Goal: Task Accomplishment & Management: Manage account settings

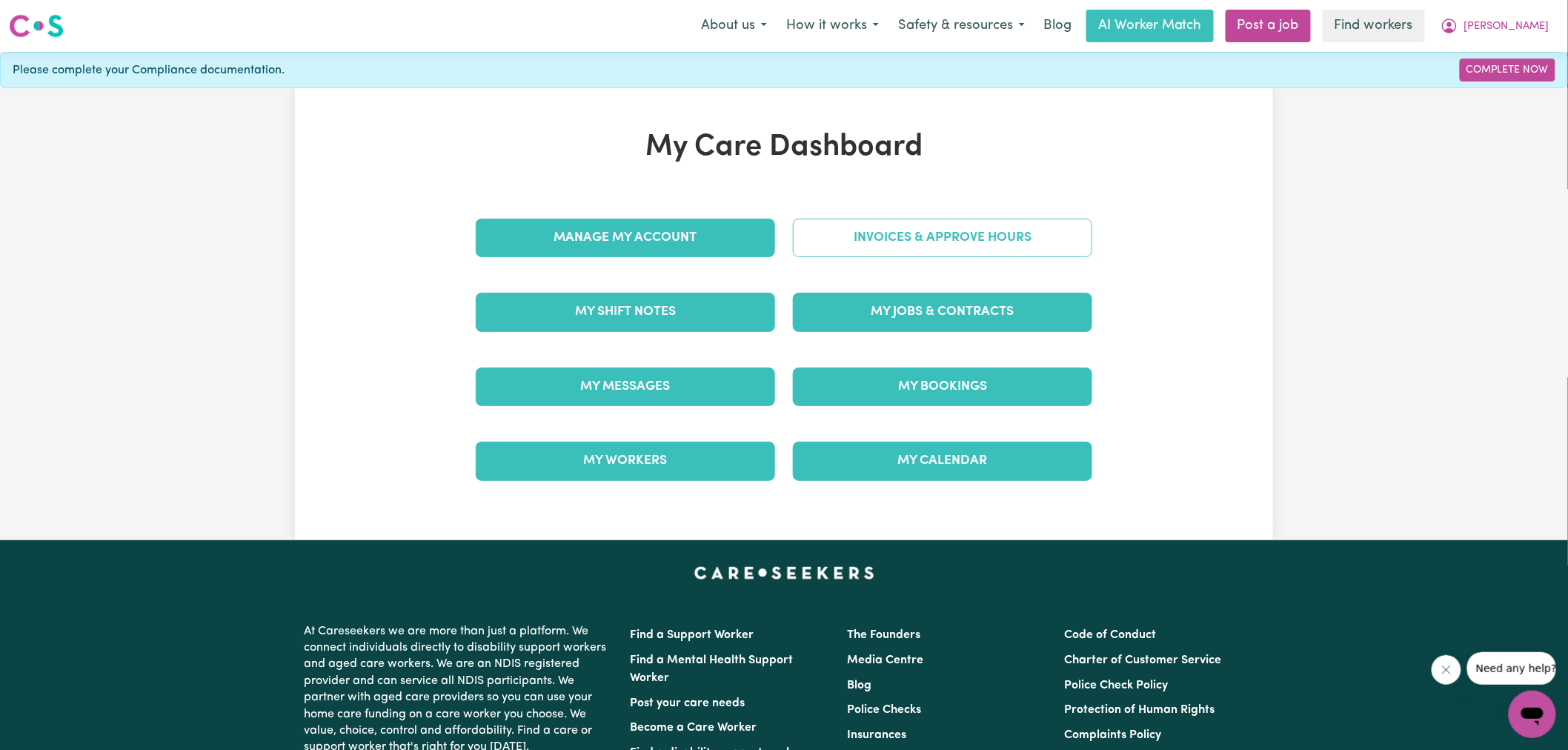
click at [806, 243] on link "Invoices & Approve Hours" at bounding box center [942, 238] width 300 height 38
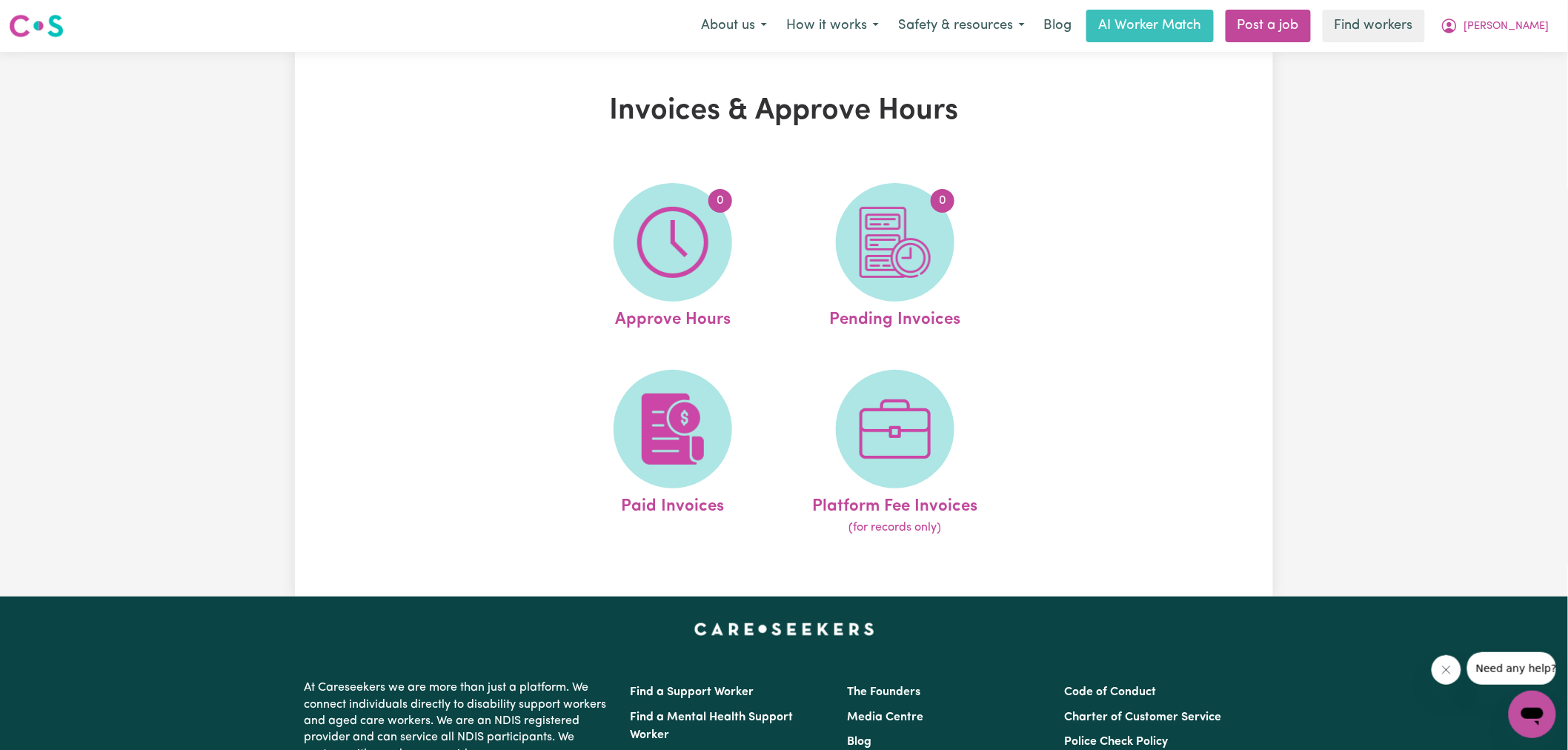
click at [705, 245] on img at bounding box center [673, 243] width 71 height 71
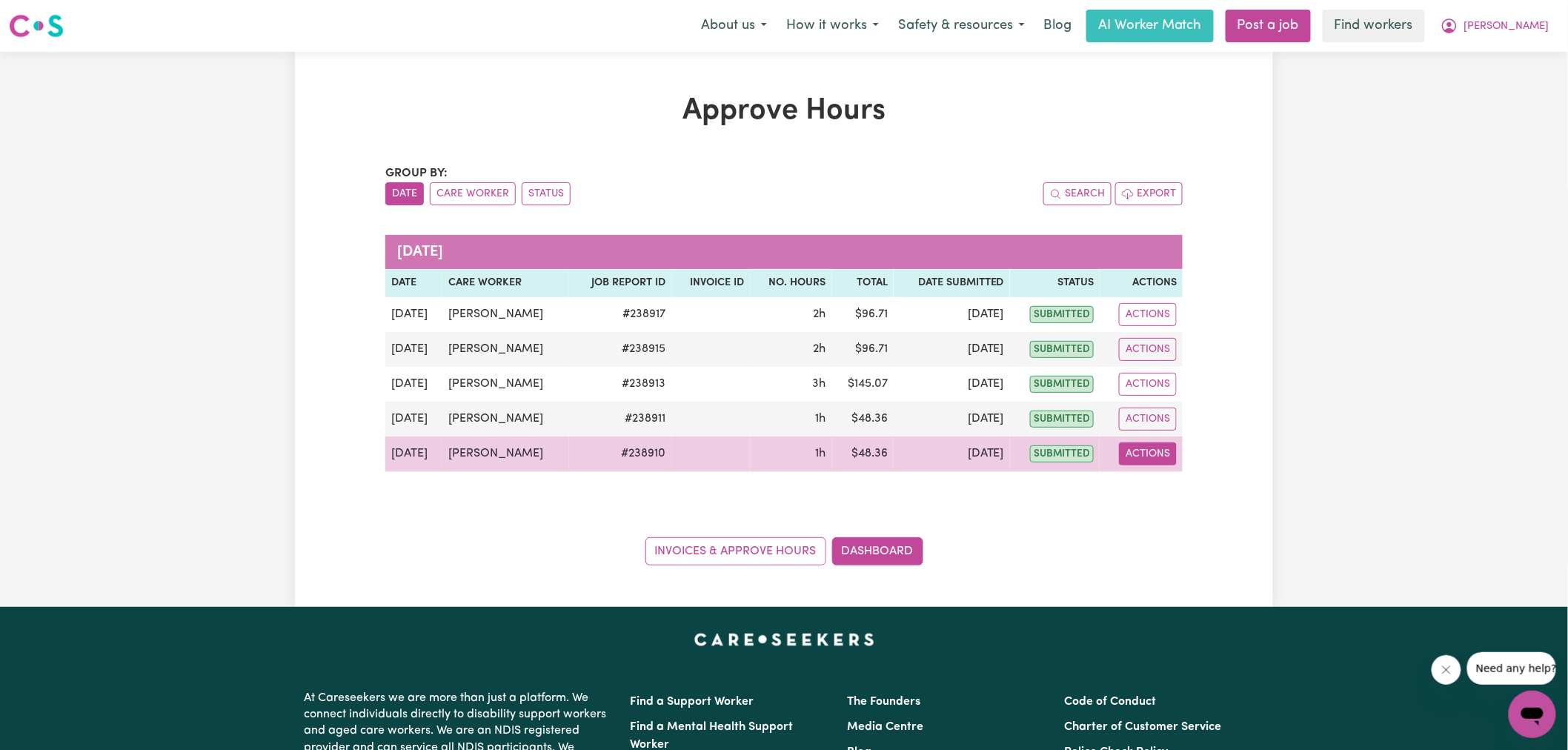
click at [1158, 449] on button "Actions" at bounding box center [1148, 454] width 58 height 23
click at [1159, 487] on link "View Job Report" at bounding box center [1185, 488] width 127 height 30
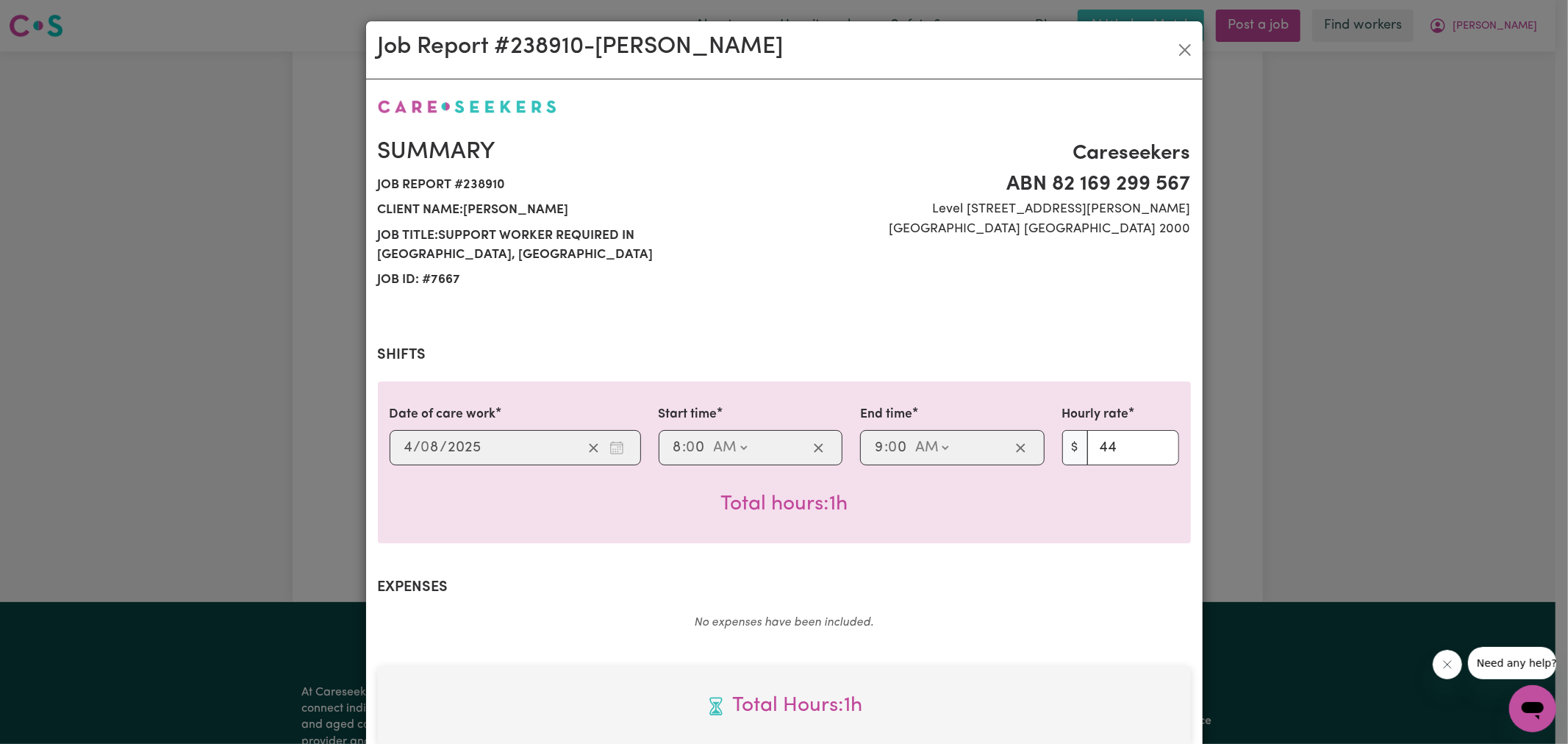
scroll to position [390, 0]
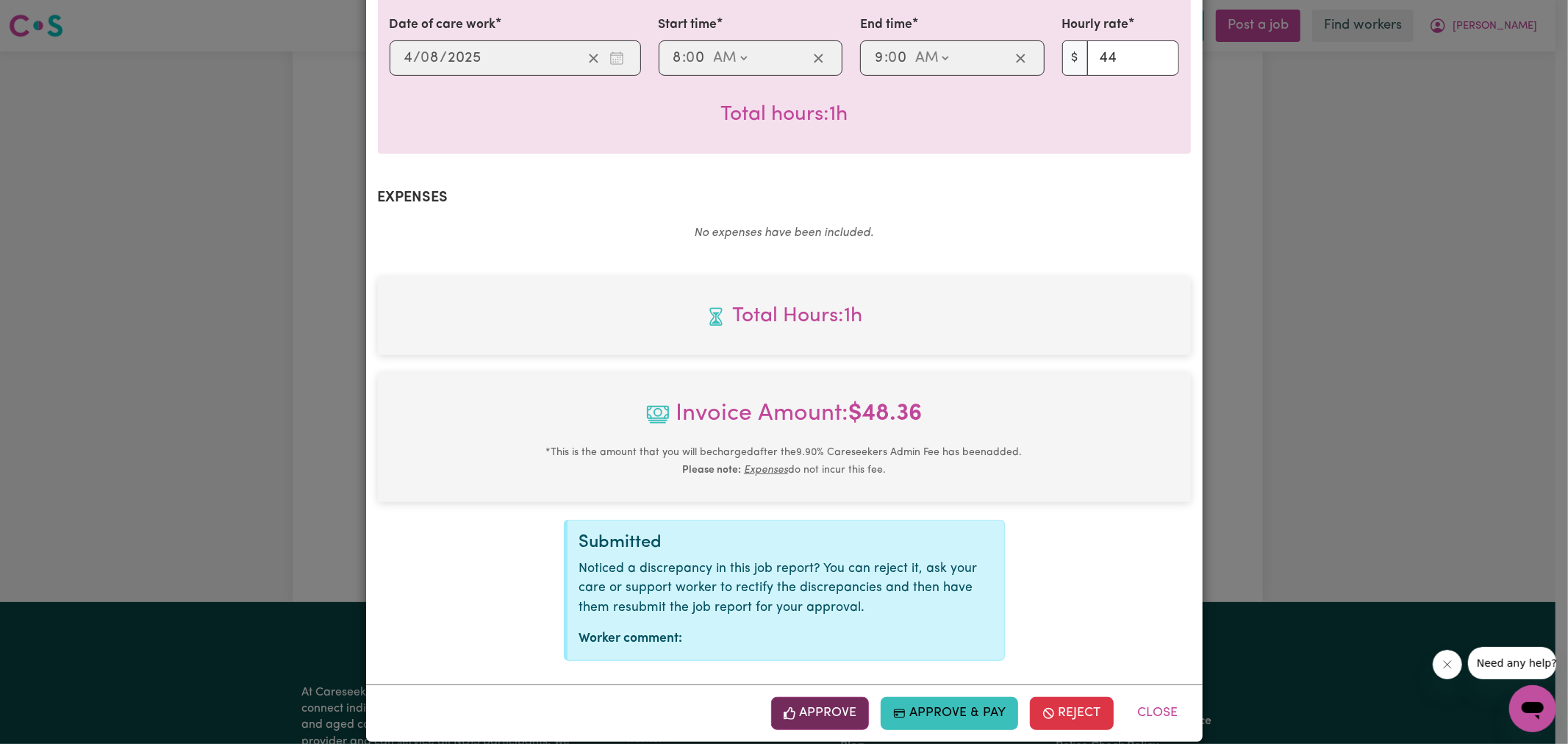
click at [834, 700] on button "Approve" at bounding box center [820, 713] width 99 height 32
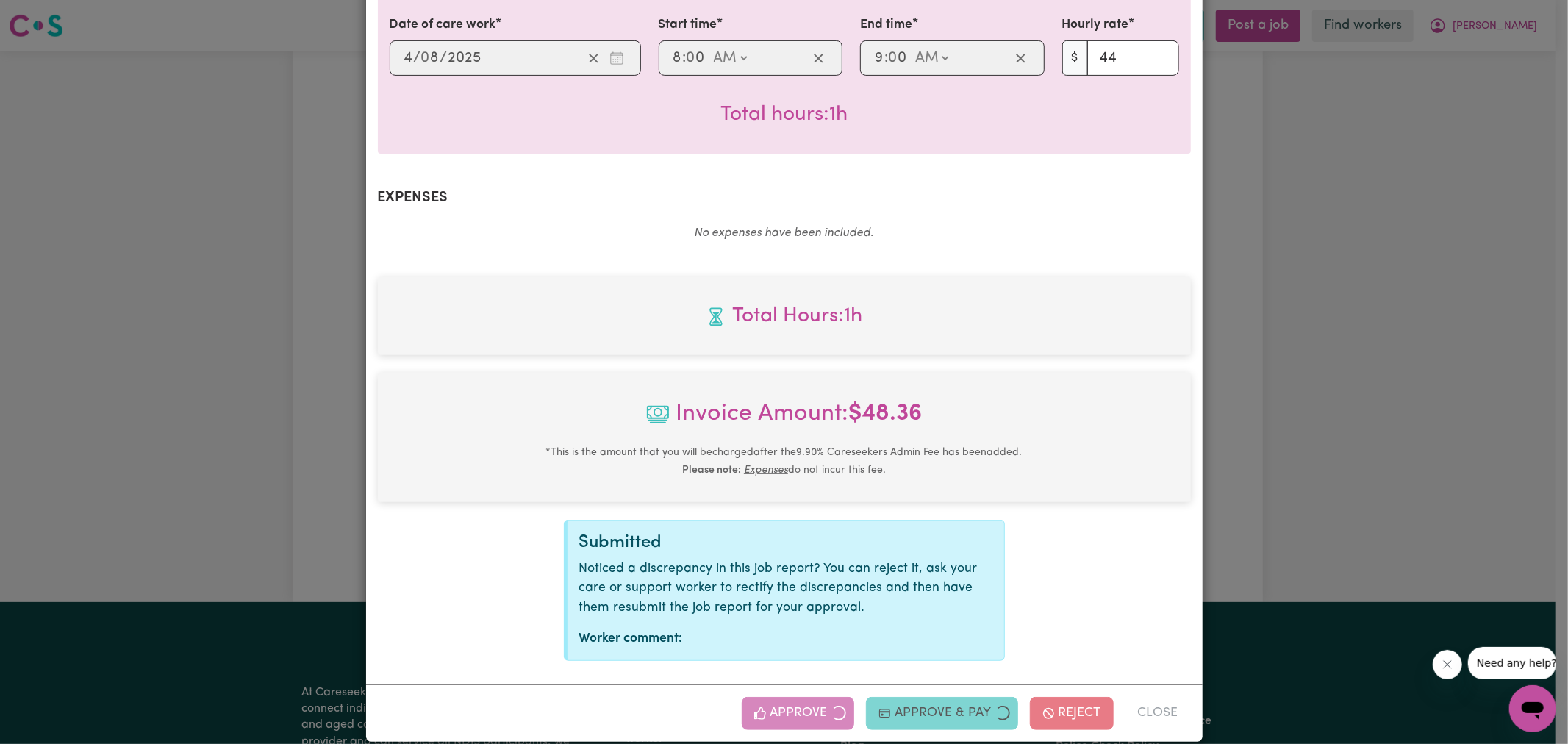
click at [1450, 332] on div "Job Report # 238910 - [PERSON_NAME] Summary Job report # 238910 Client name: [P…" at bounding box center [784, 372] width 1568 height 744
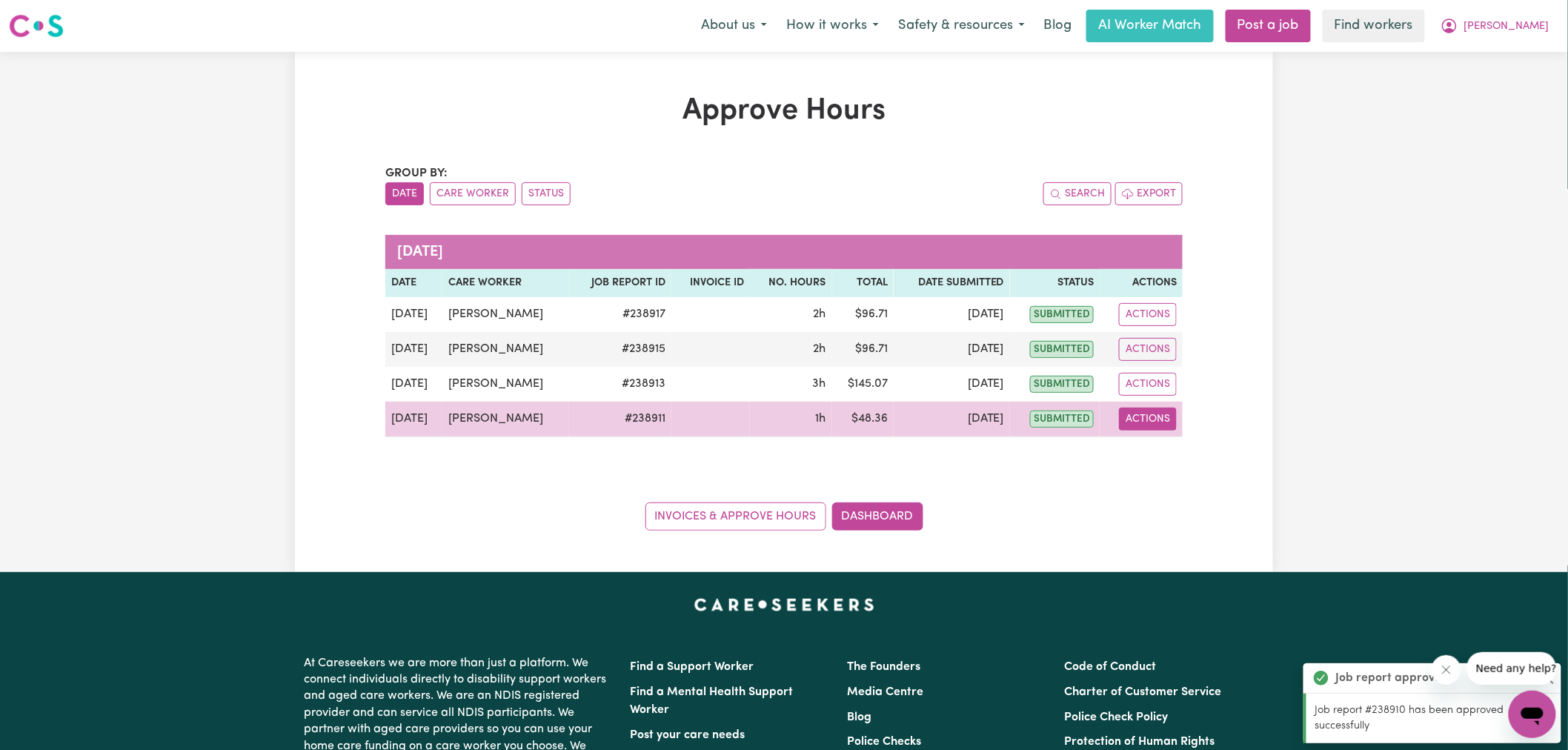
click at [1139, 416] on button "Actions" at bounding box center [1148, 419] width 58 height 23
click at [1142, 456] on icon "View job report 238911" at bounding box center [1140, 453] width 11 height 7
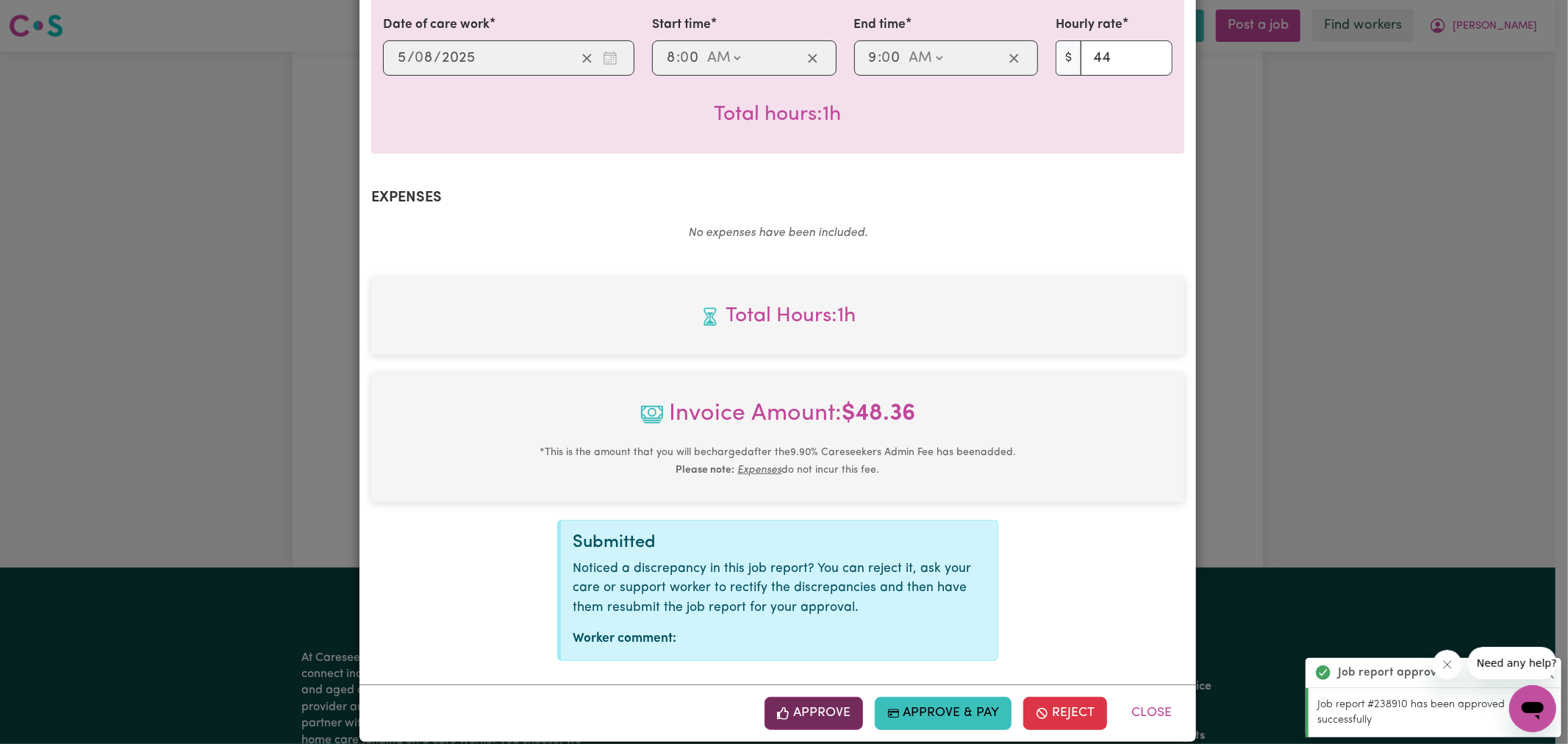
click at [816, 697] on button "Approve" at bounding box center [814, 713] width 99 height 32
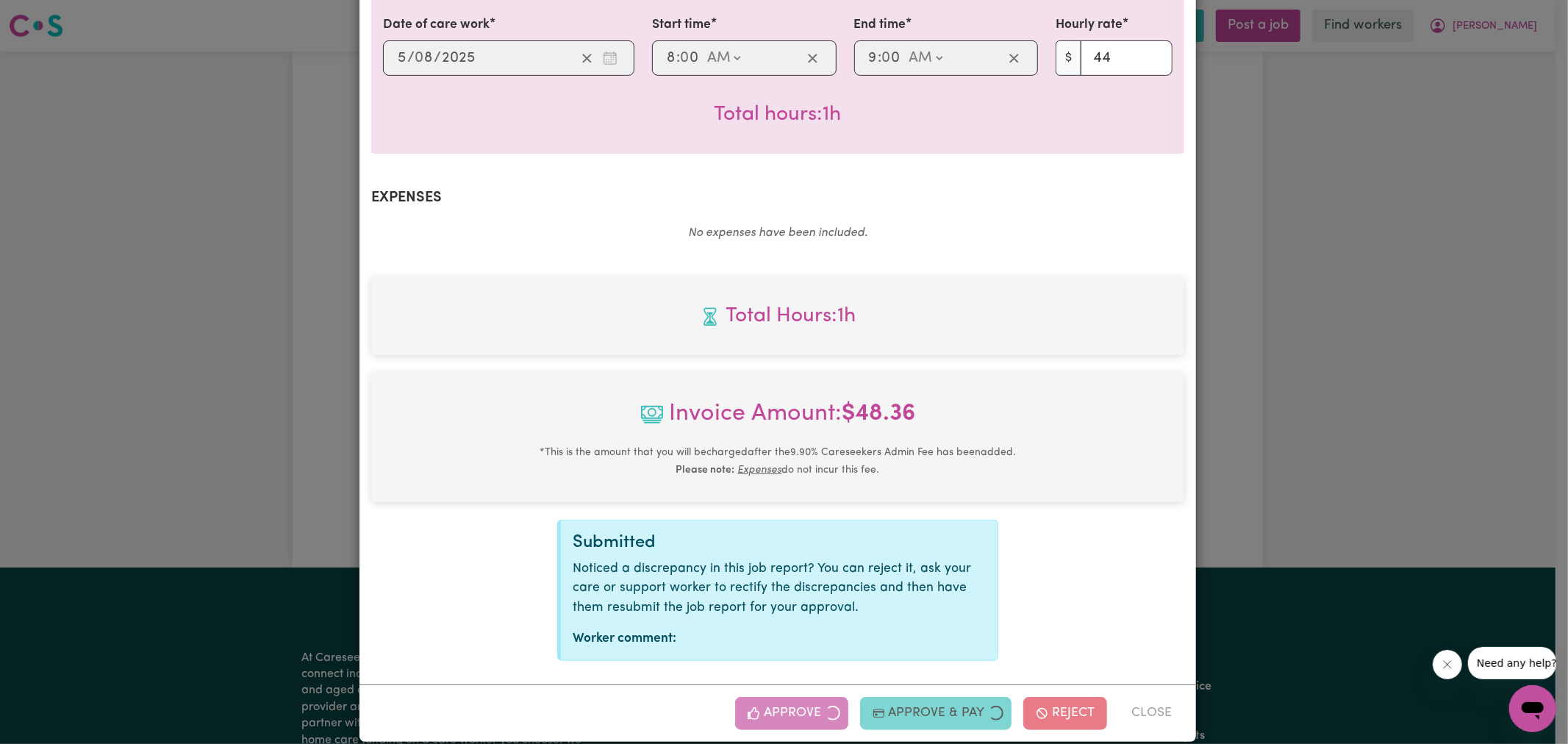
click at [1422, 360] on div "Job Report # 238911 - [PERSON_NAME] Summary Job report # 238911 Client name: [P…" at bounding box center [784, 372] width 1568 height 744
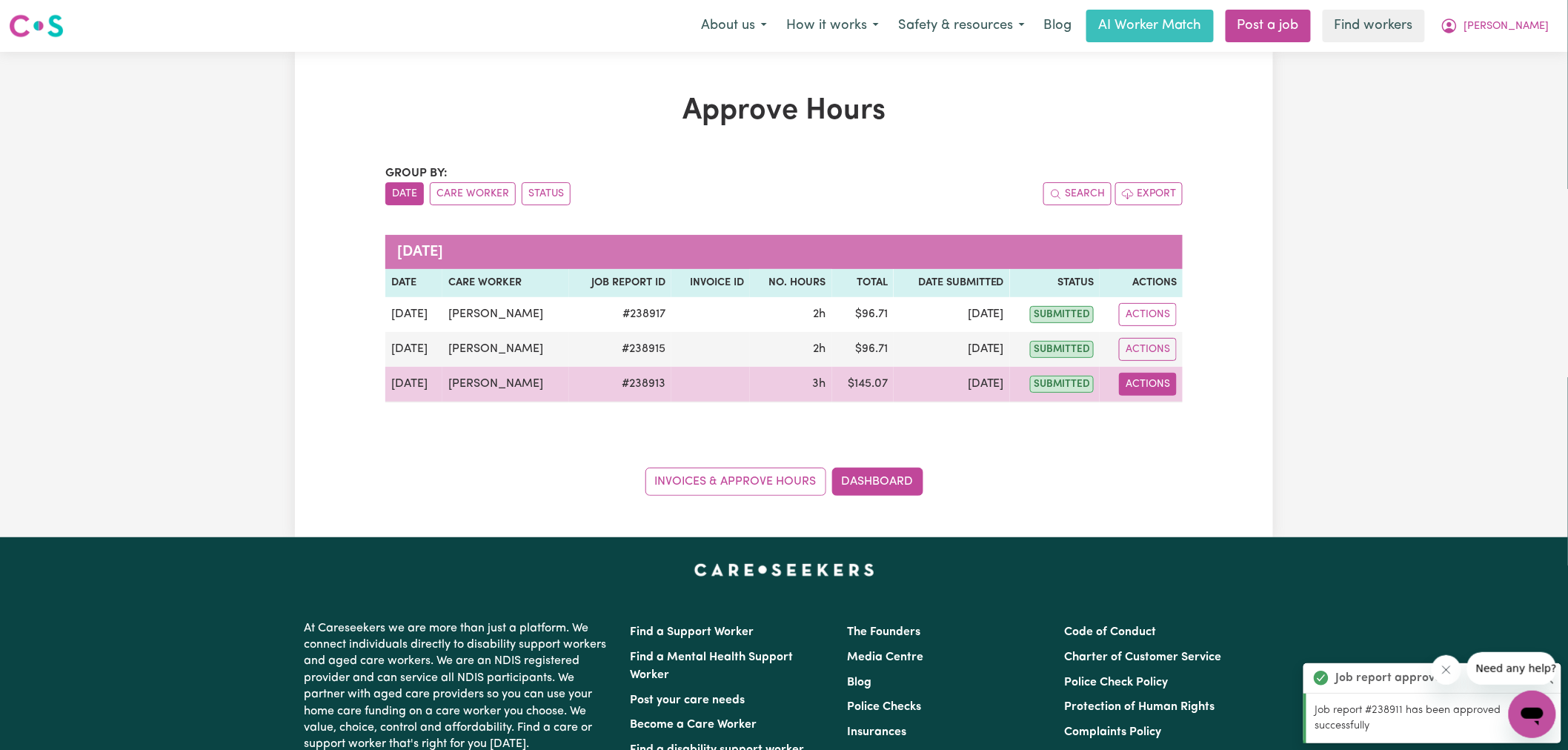
click at [1137, 388] on button "Actions" at bounding box center [1148, 385] width 58 height 23
click at [1166, 419] on link "View Job Report" at bounding box center [1185, 419] width 127 height 30
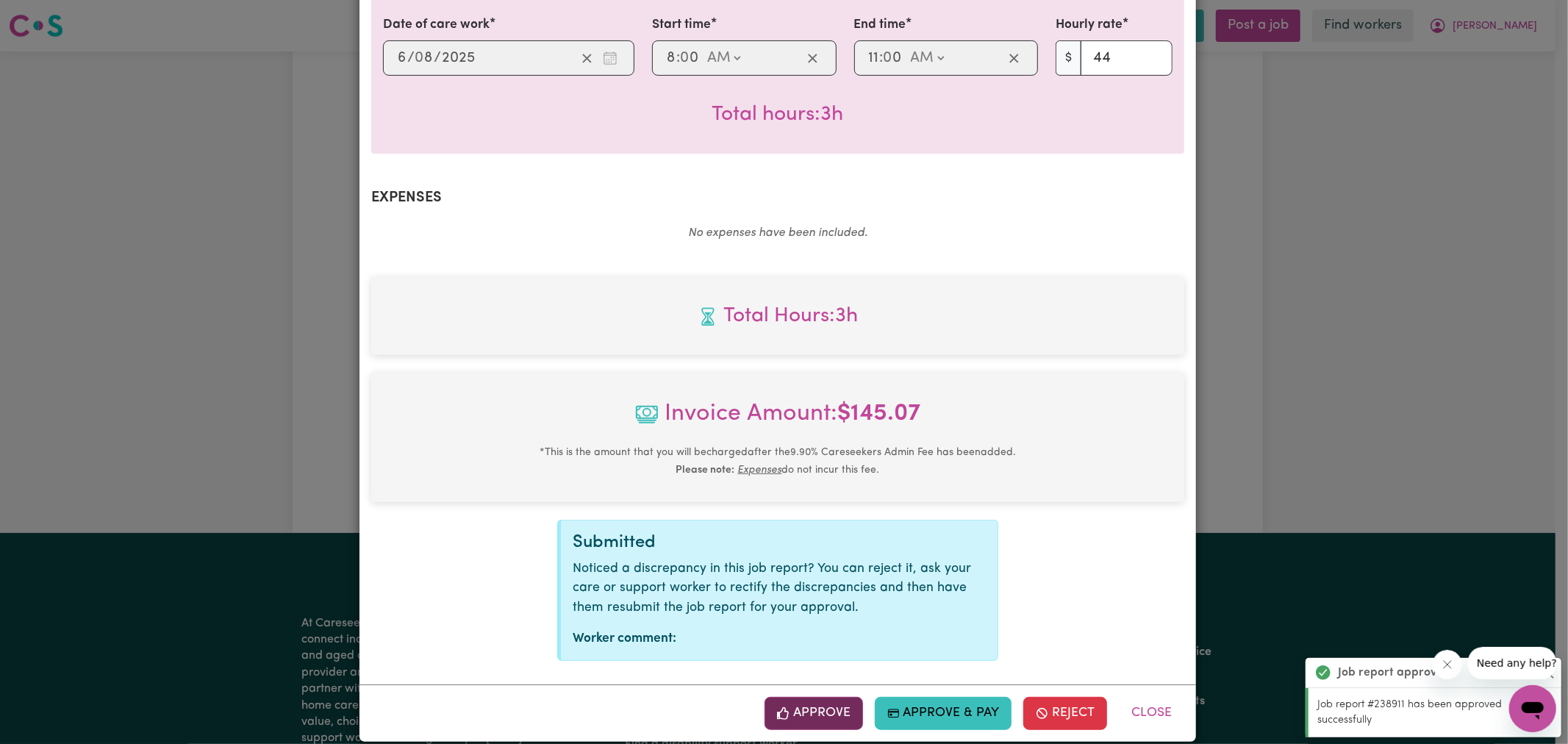
click at [818, 697] on button "Approve" at bounding box center [814, 713] width 99 height 32
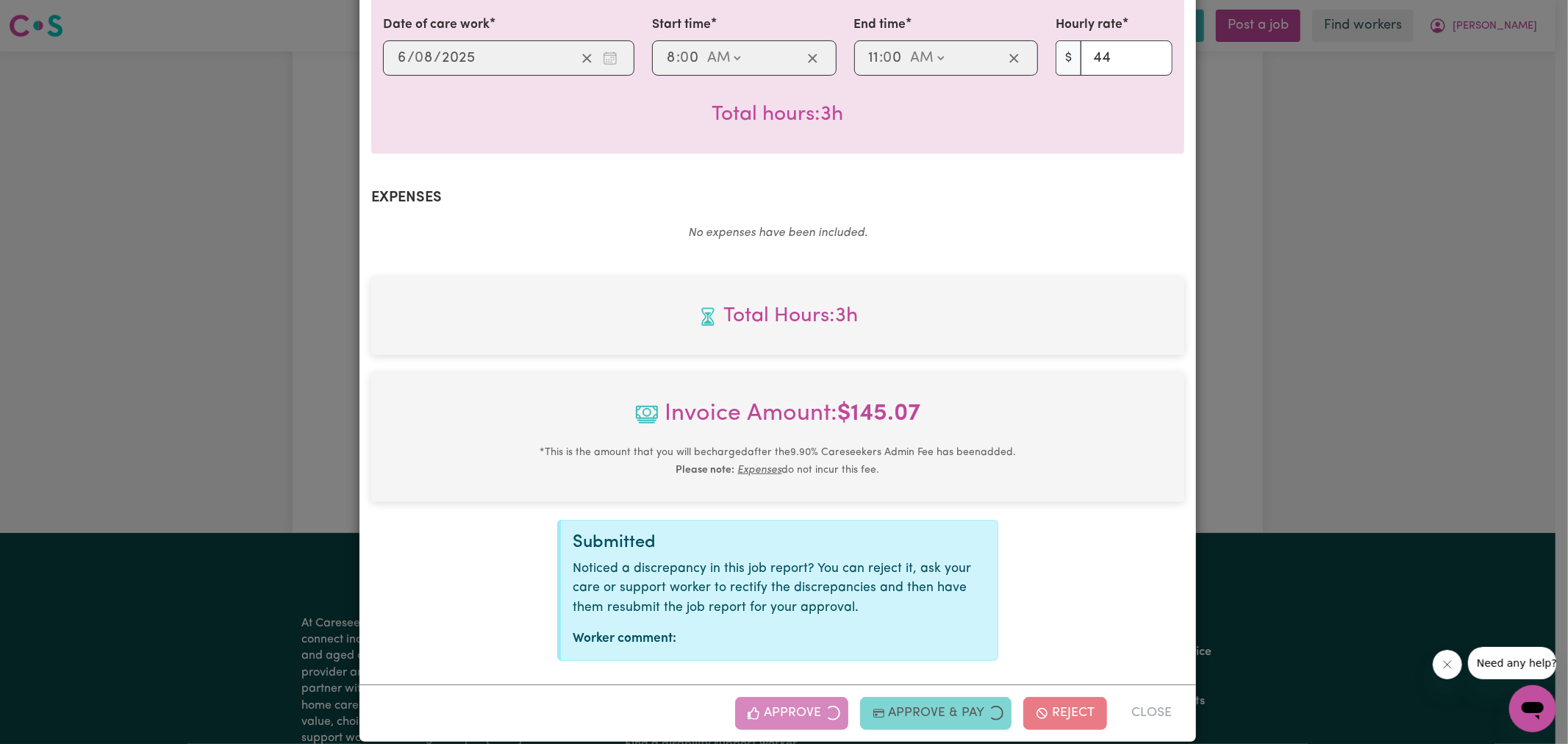
click at [1386, 334] on div "Job Report # 238913 - [PERSON_NAME] Summary Job report # 238913 Client name: [P…" at bounding box center [784, 372] width 1568 height 744
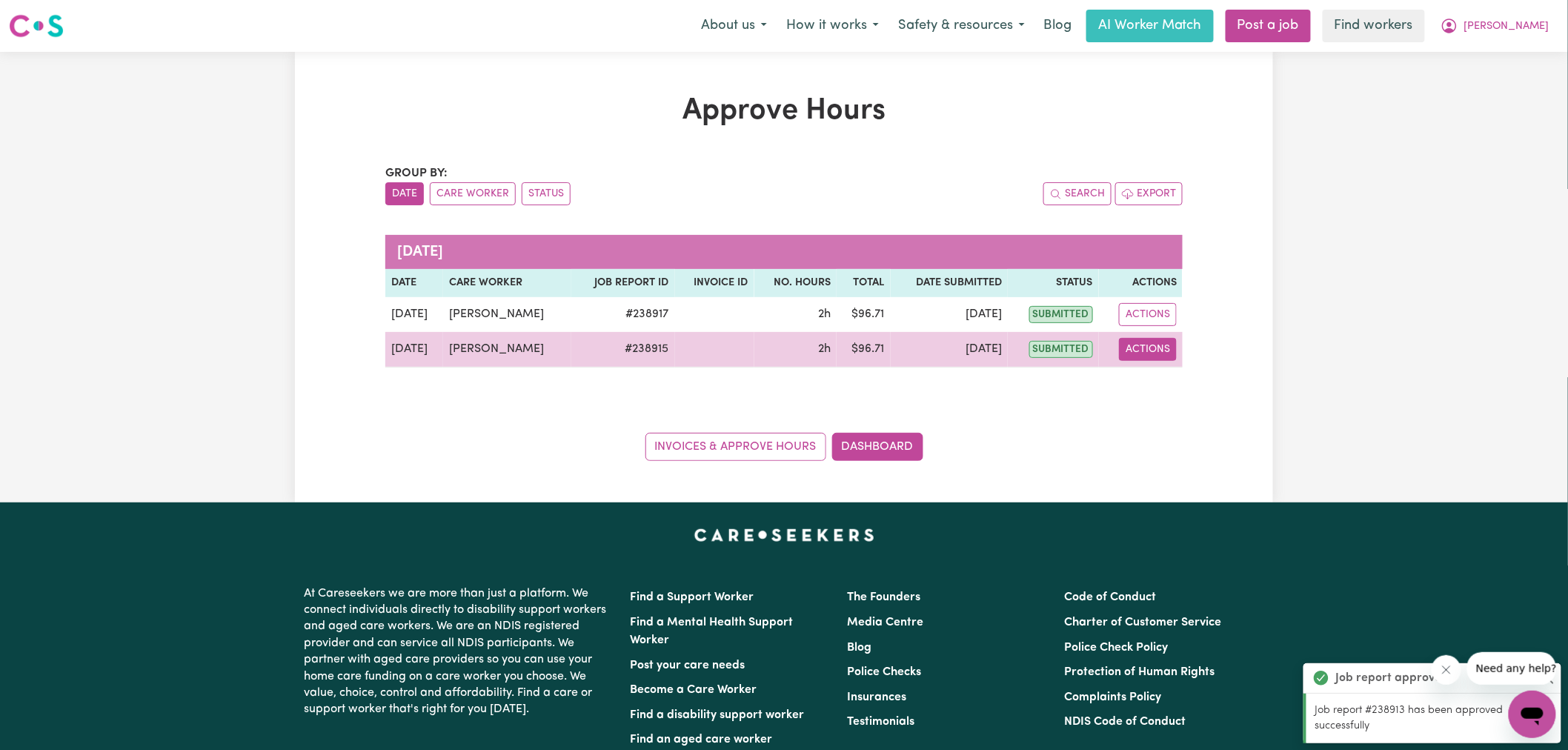
click at [1149, 356] on button "Actions" at bounding box center [1148, 350] width 58 height 23
click at [1167, 389] on link "View Job Report" at bounding box center [1185, 385] width 127 height 30
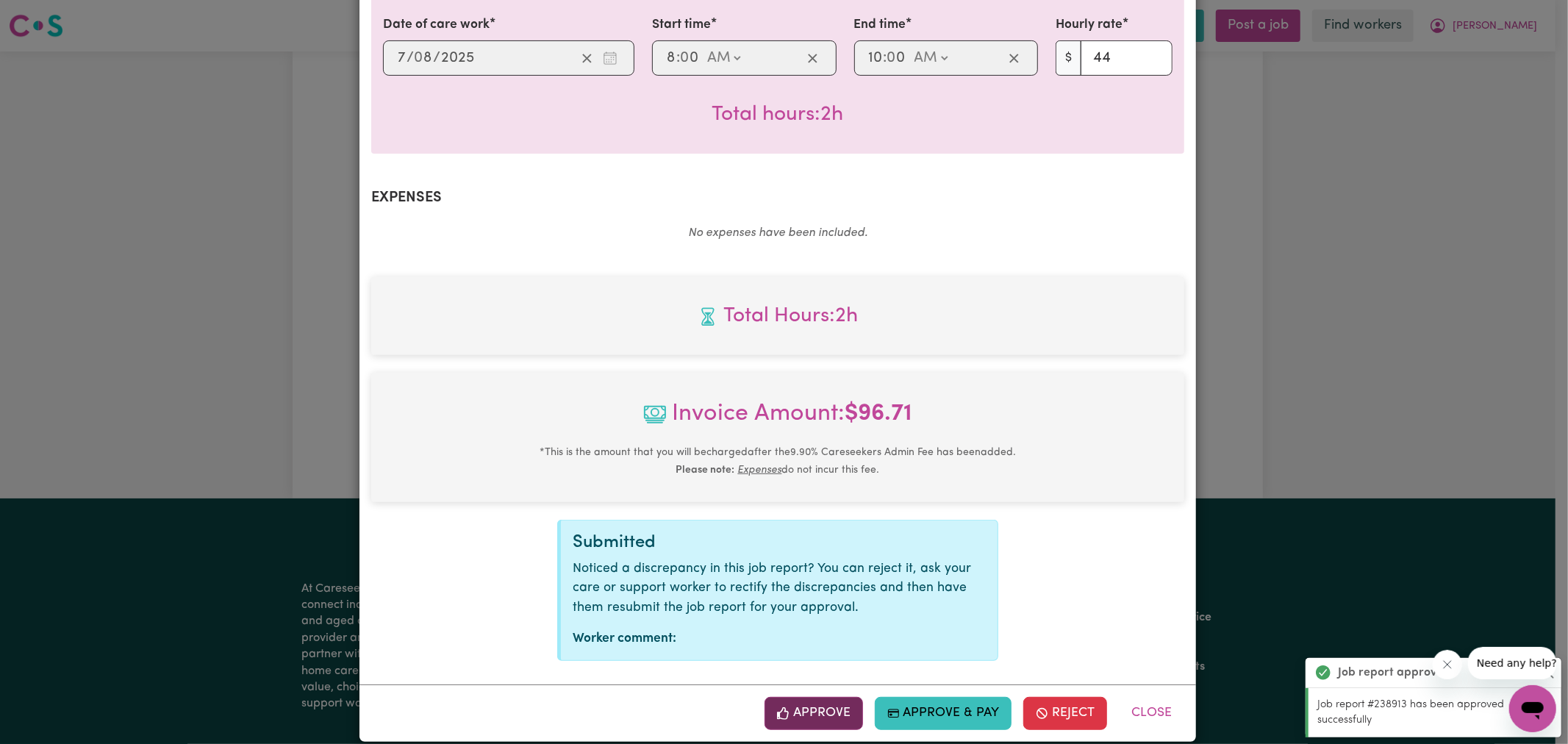
click at [813, 697] on button "Approve" at bounding box center [814, 713] width 99 height 32
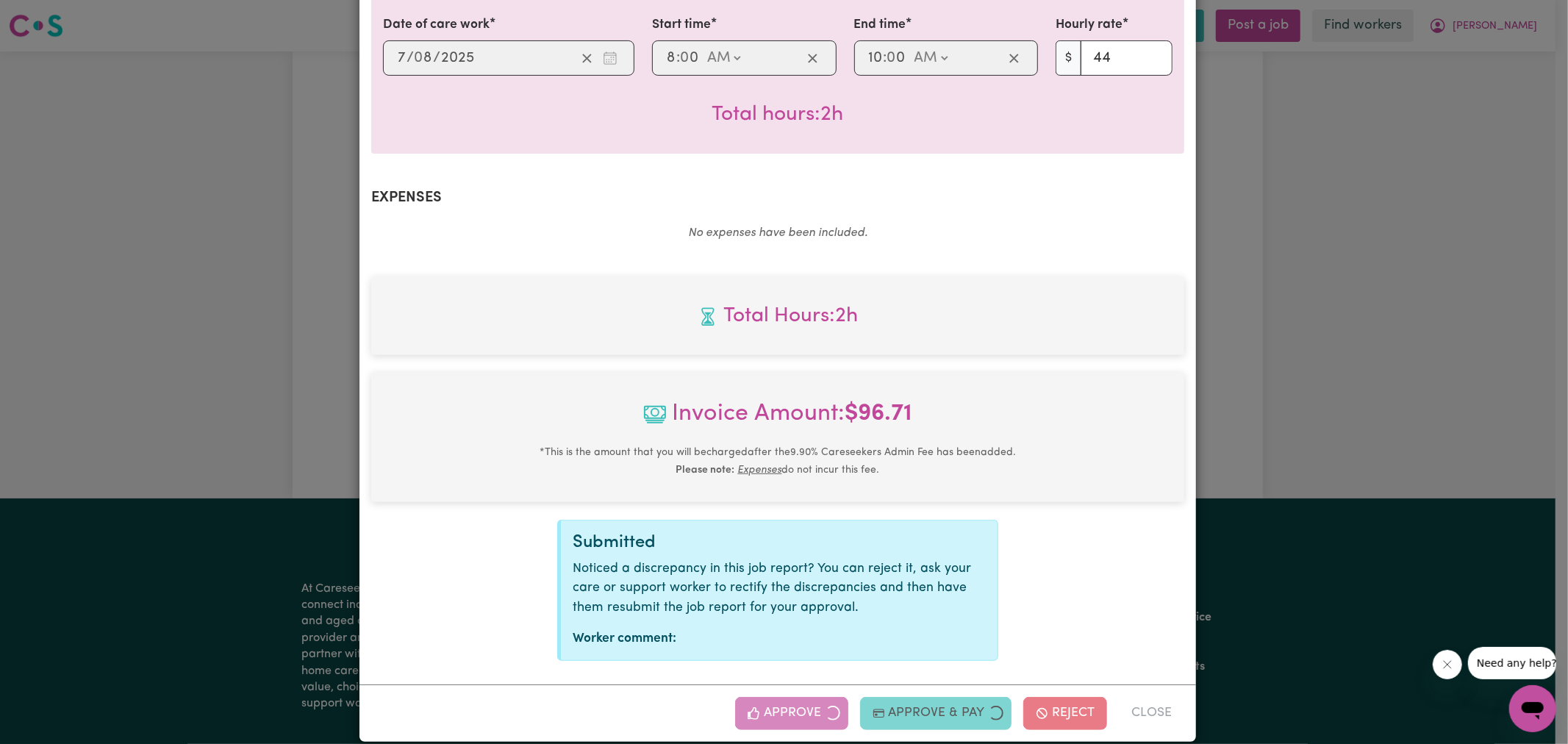
click at [1351, 283] on div "Job Report # 238915 - [PERSON_NAME] Summary Job report # 238915 Client name: [P…" at bounding box center [784, 372] width 1568 height 744
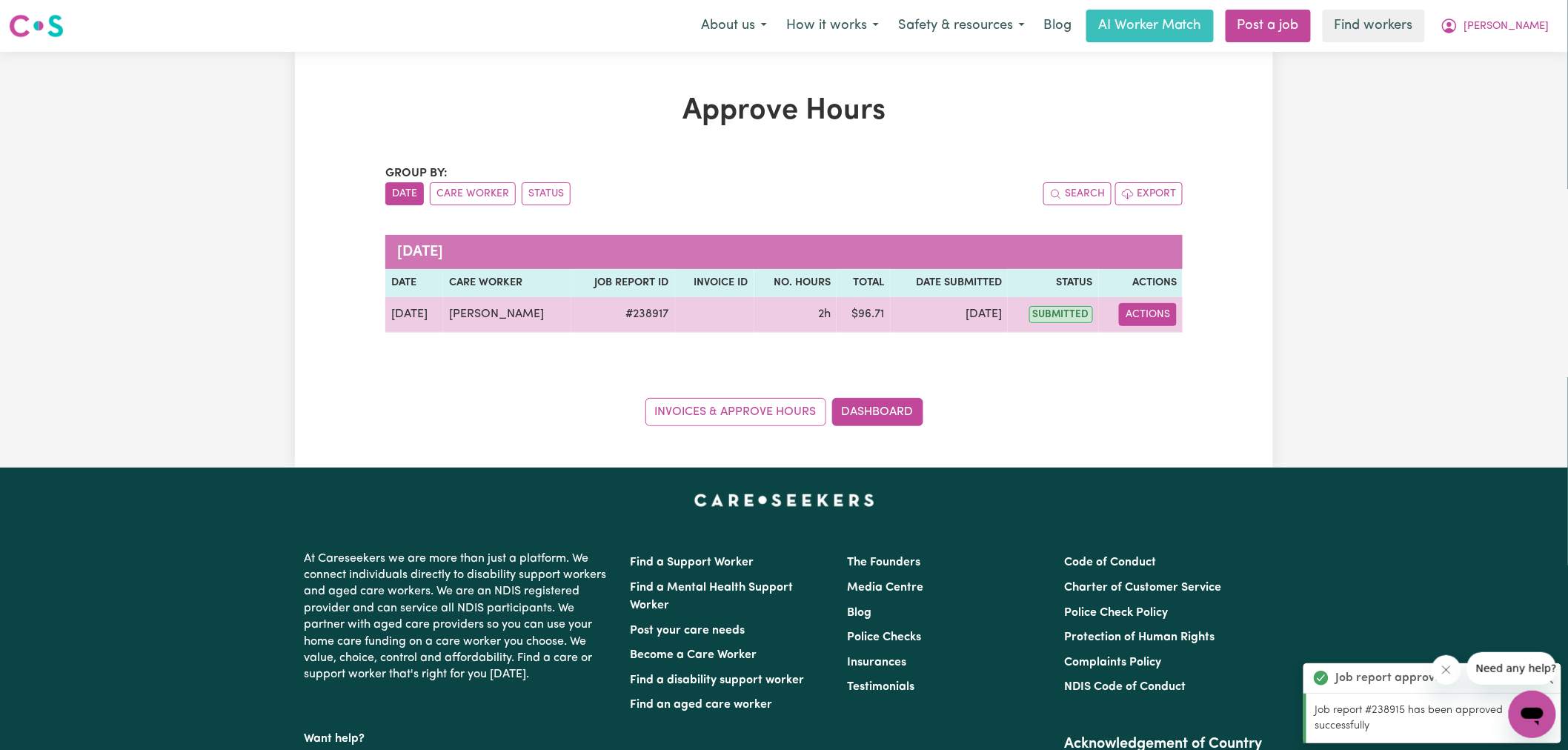
click at [1139, 315] on button "Actions" at bounding box center [1148, 315] width 58 height 23
click at [1189, 349] on link "View Job Report" at bounding box center [1185, 350] width 127 height 30
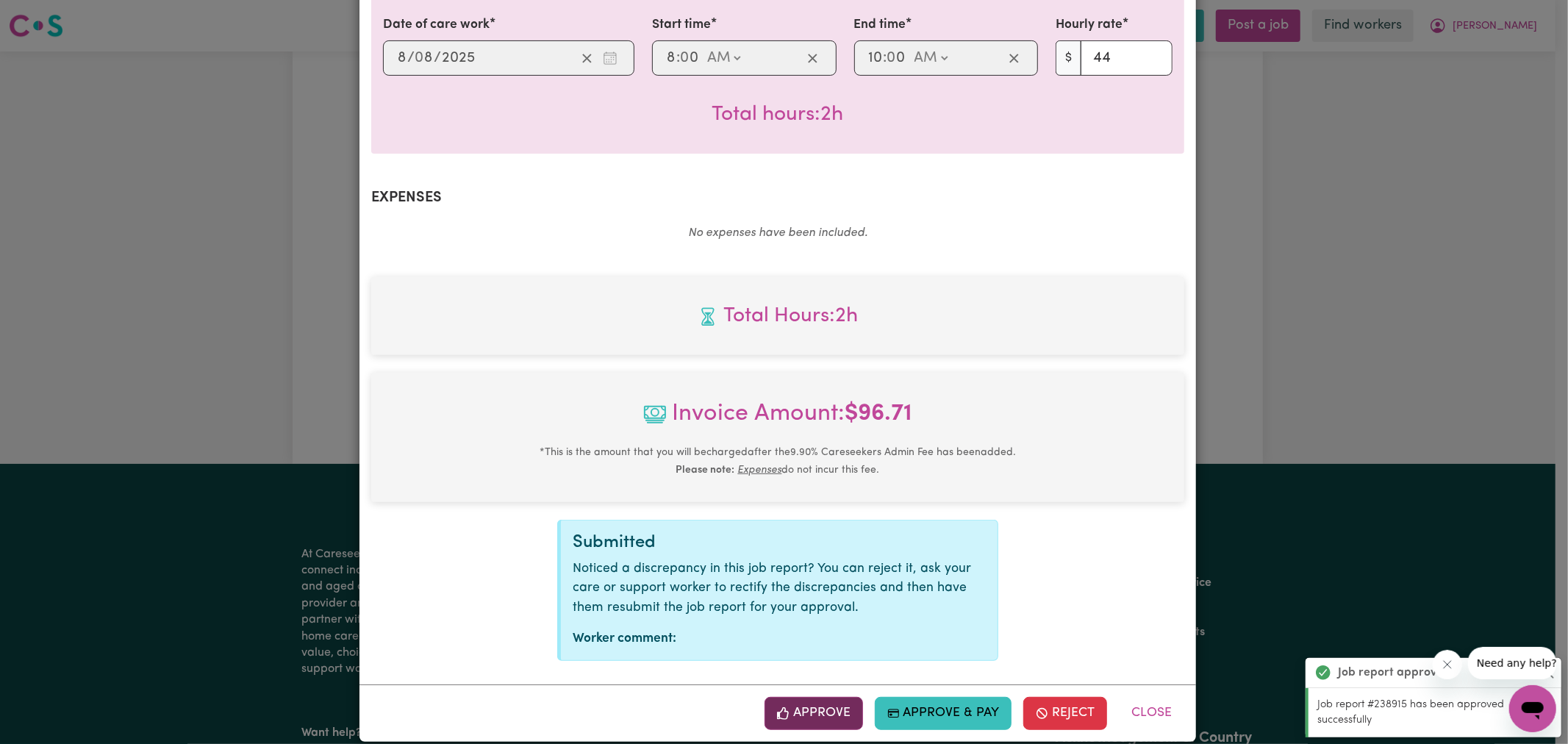
click at [825, 703] on button "Approve" at bounding box center [814, 713] width 99 height 32
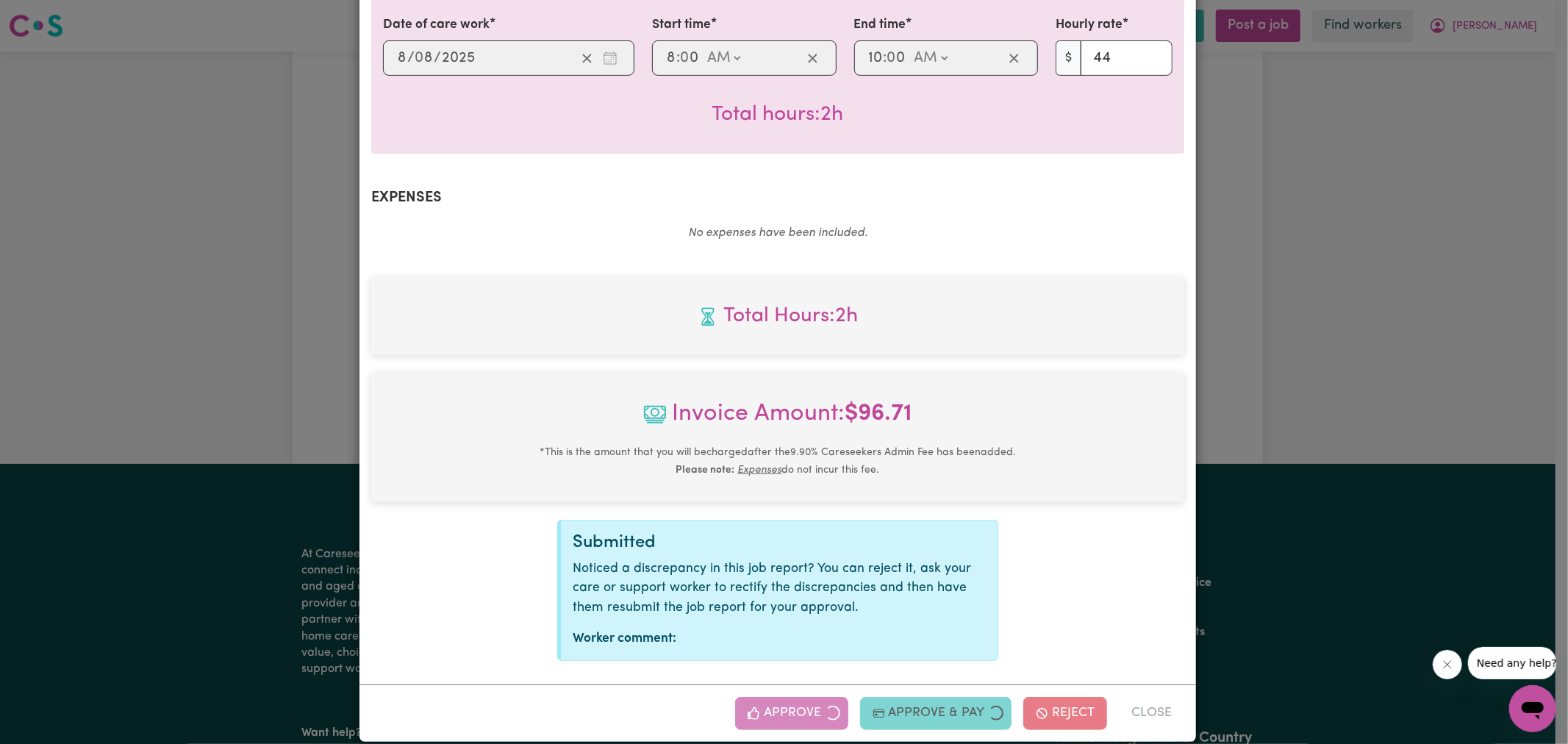
click at [1329, 313] on div "Job Report # 238917 - [PERSON_NAME] Summary Job report # 238917 Client name: [P…" at bounding box center [784, 372] width 1568 height 744
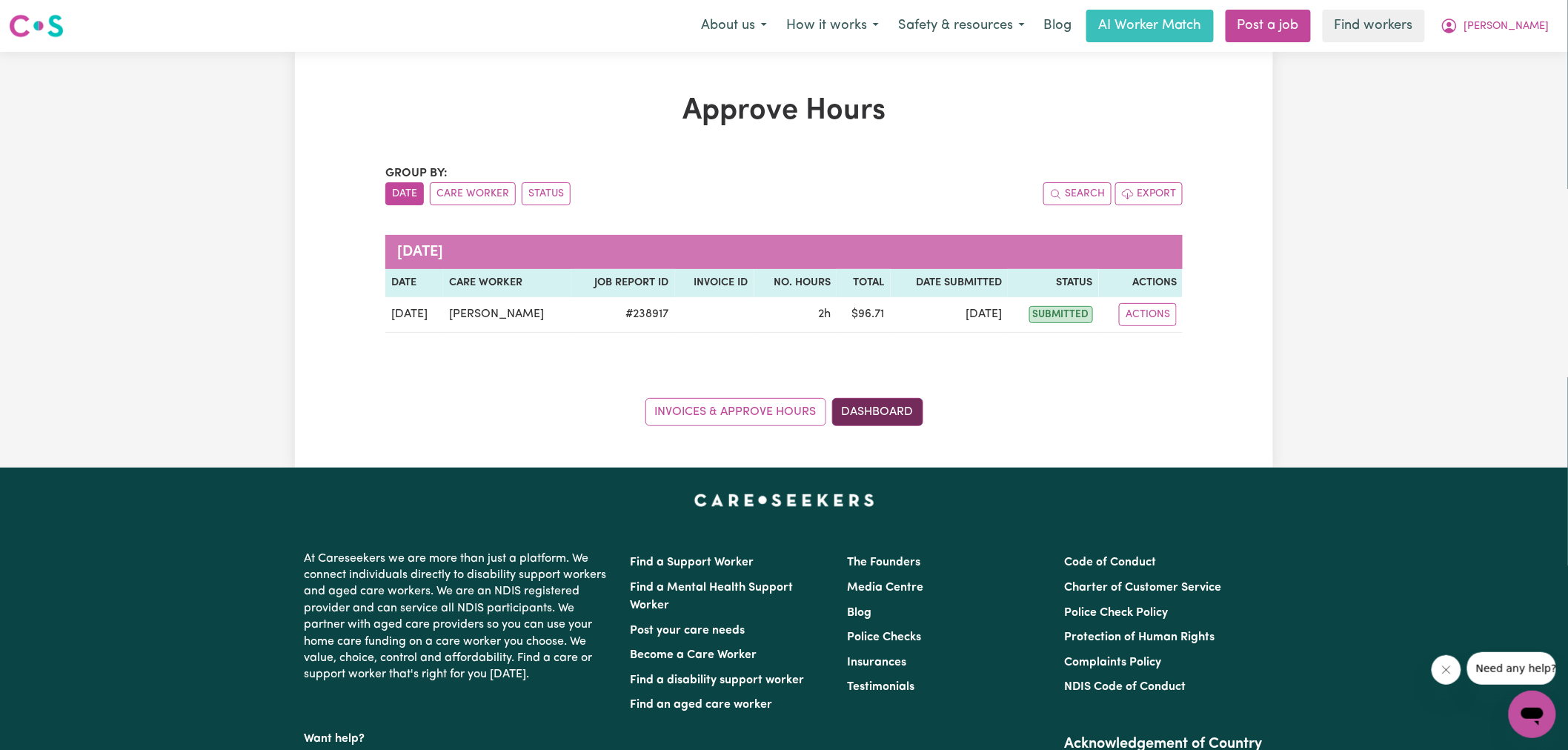
click at [876, 410] on link "Dashboard" at bounding box center [877, 412] width 91 height 28
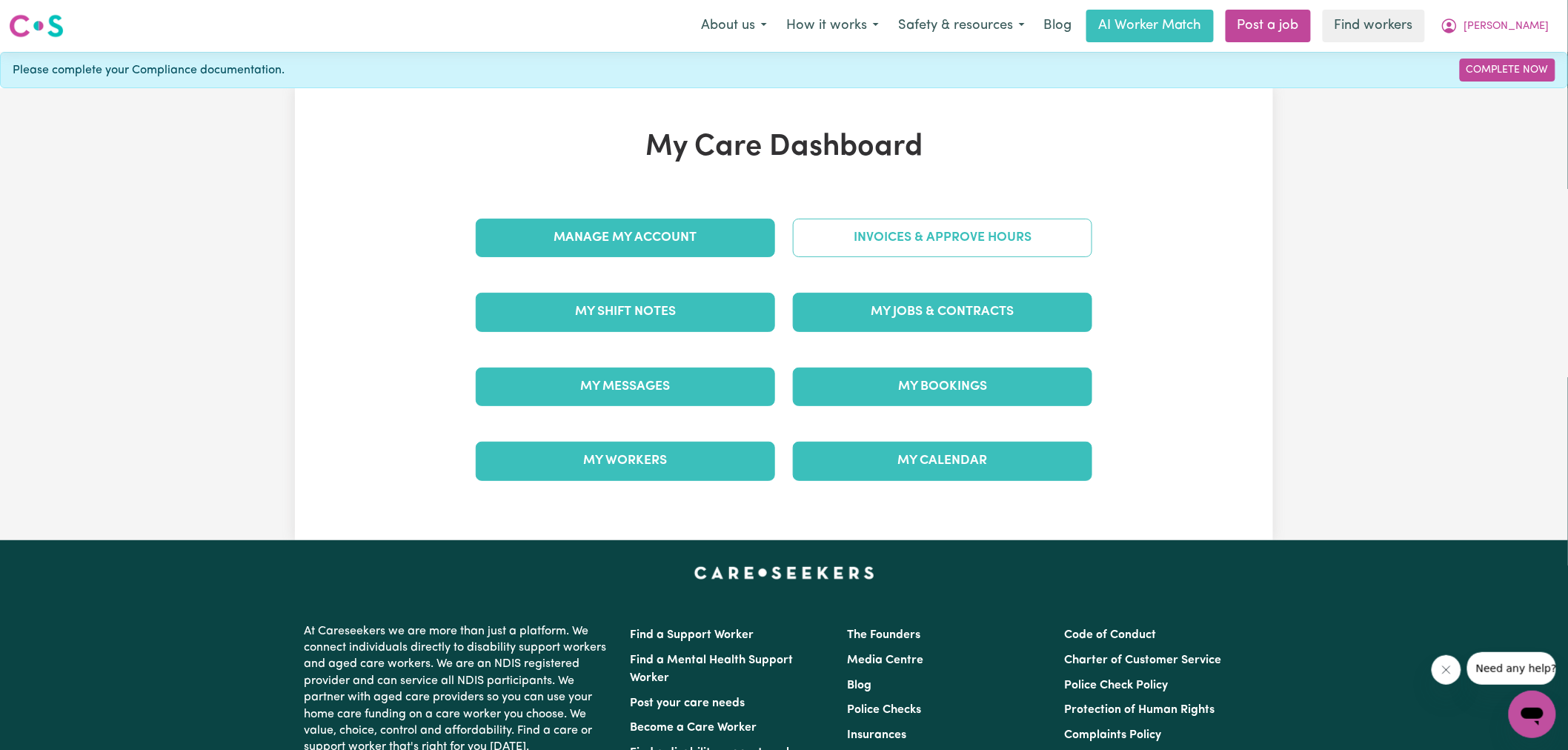
click at [892, 241] on link "Invoices & Approve Hours" at bounding box center [942, 238] width 300 height 38
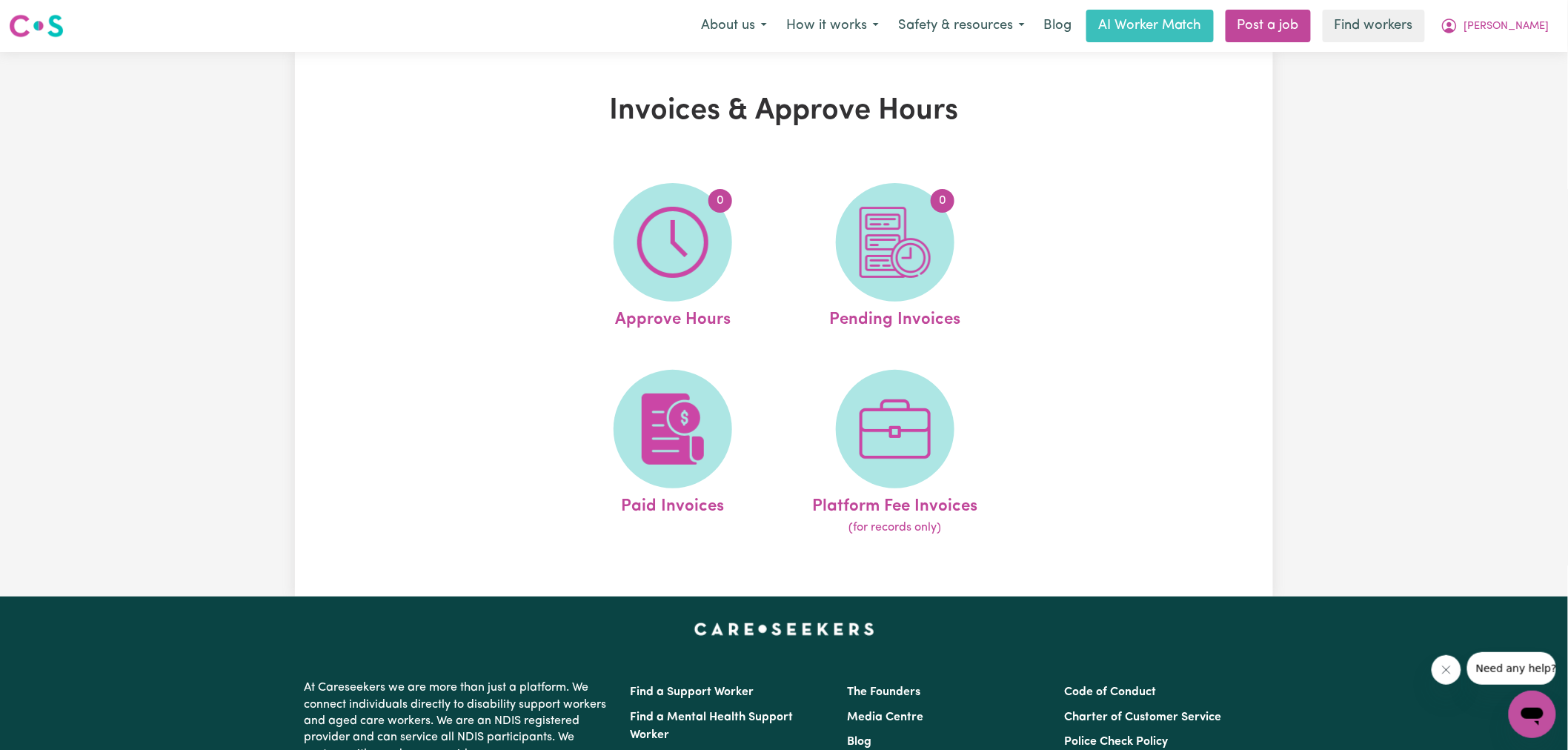
click at [892, 241] on img at bounding box center [895, 243] width 71 height 71
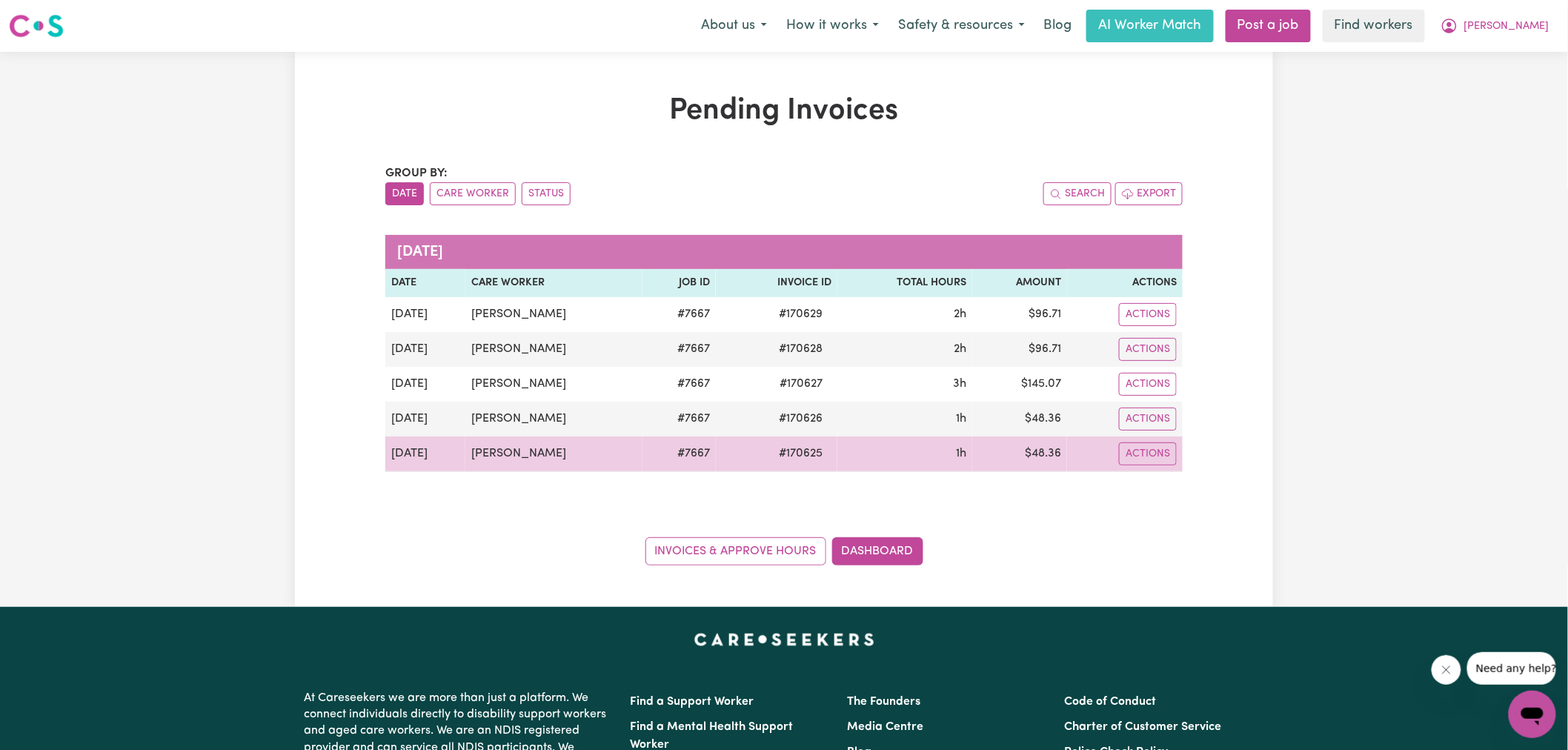
click at [789, 457] on span "# 170625" at bounding box center [800, 453] width 61 height 17
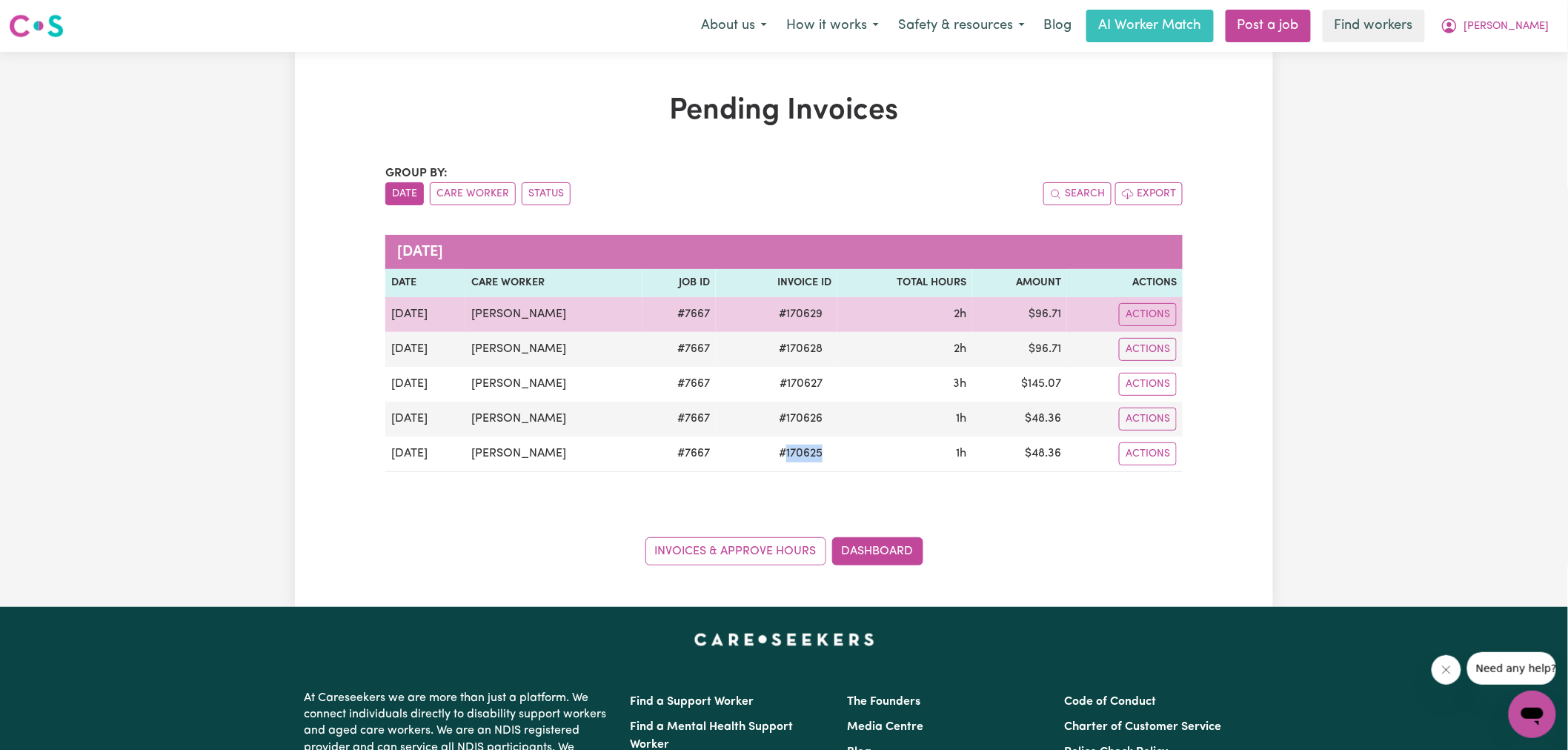
copy span "170625"
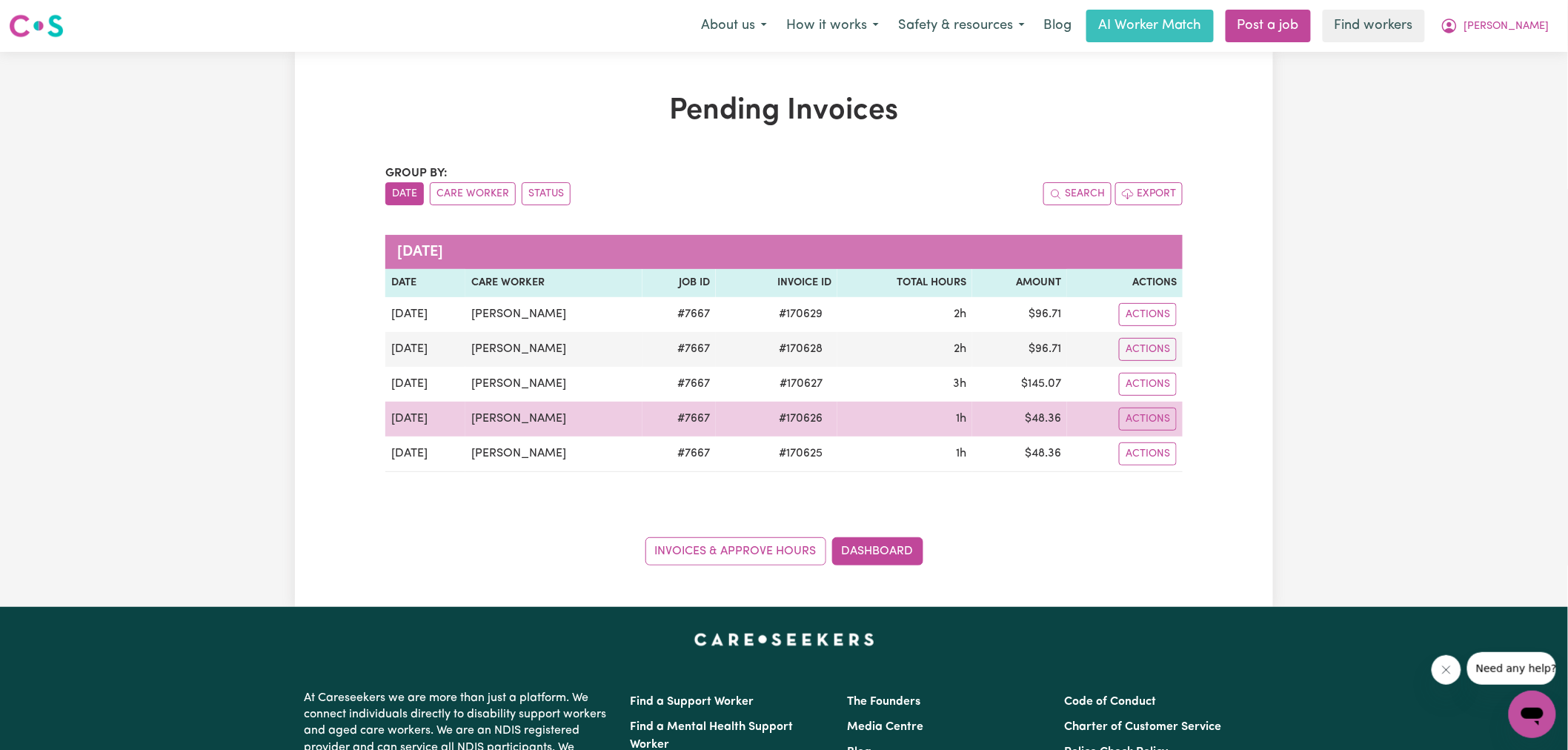
click at [790, 417] on span "# 170626" at bounding box center [800, 419] width 61 height 17
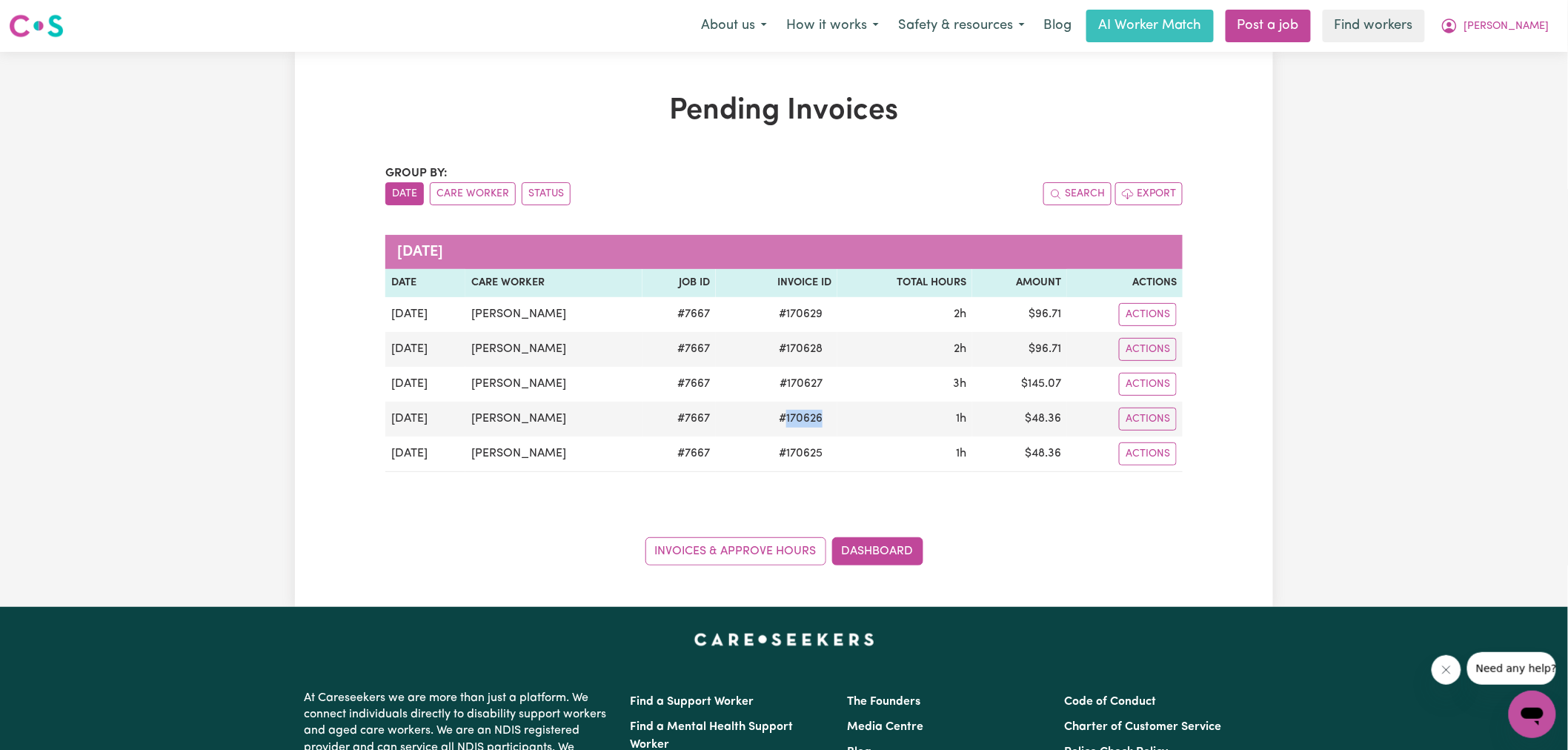
copy span "170626"
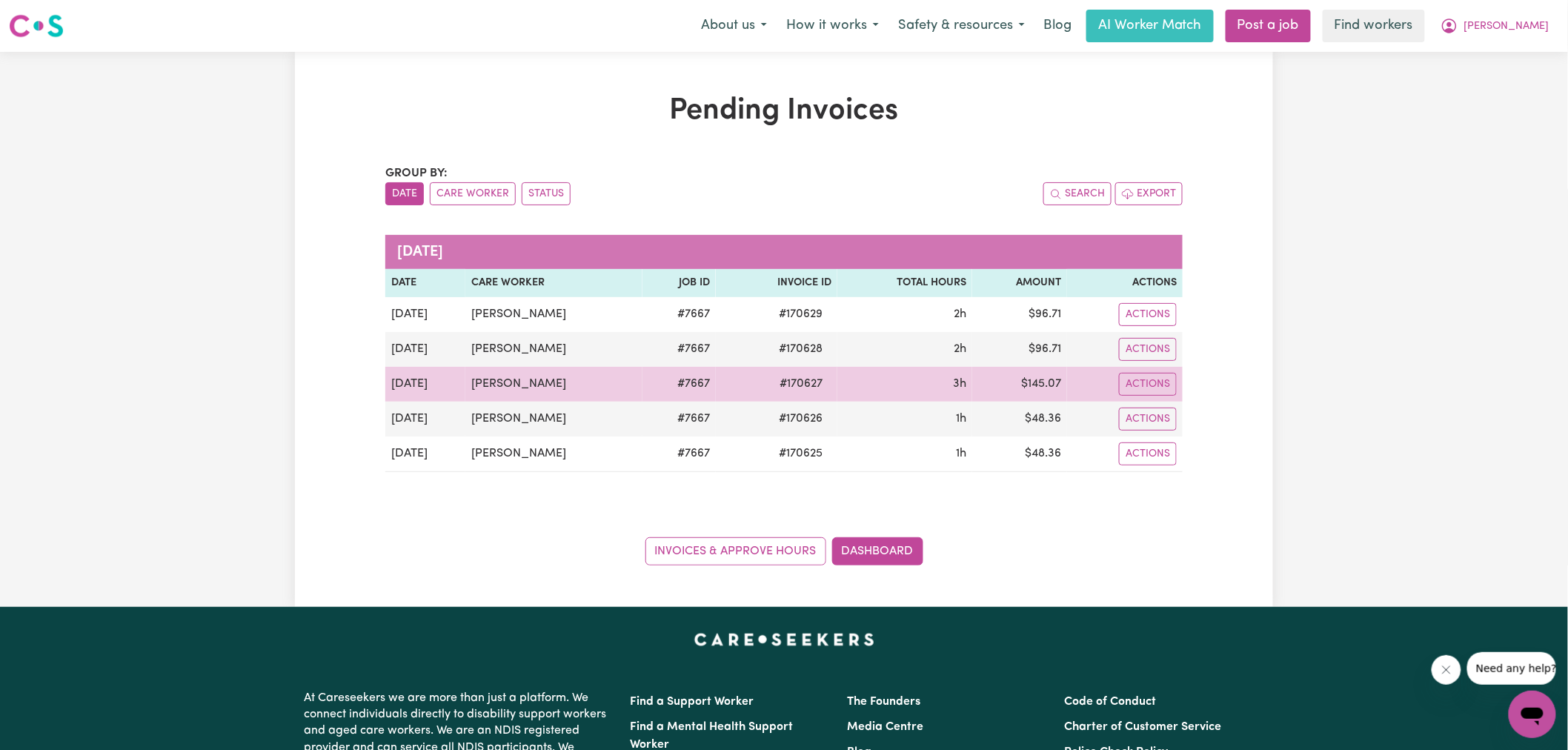
click at [793, 387] on span "# 170627" at bounding box center [800, 384] width 61 height 17
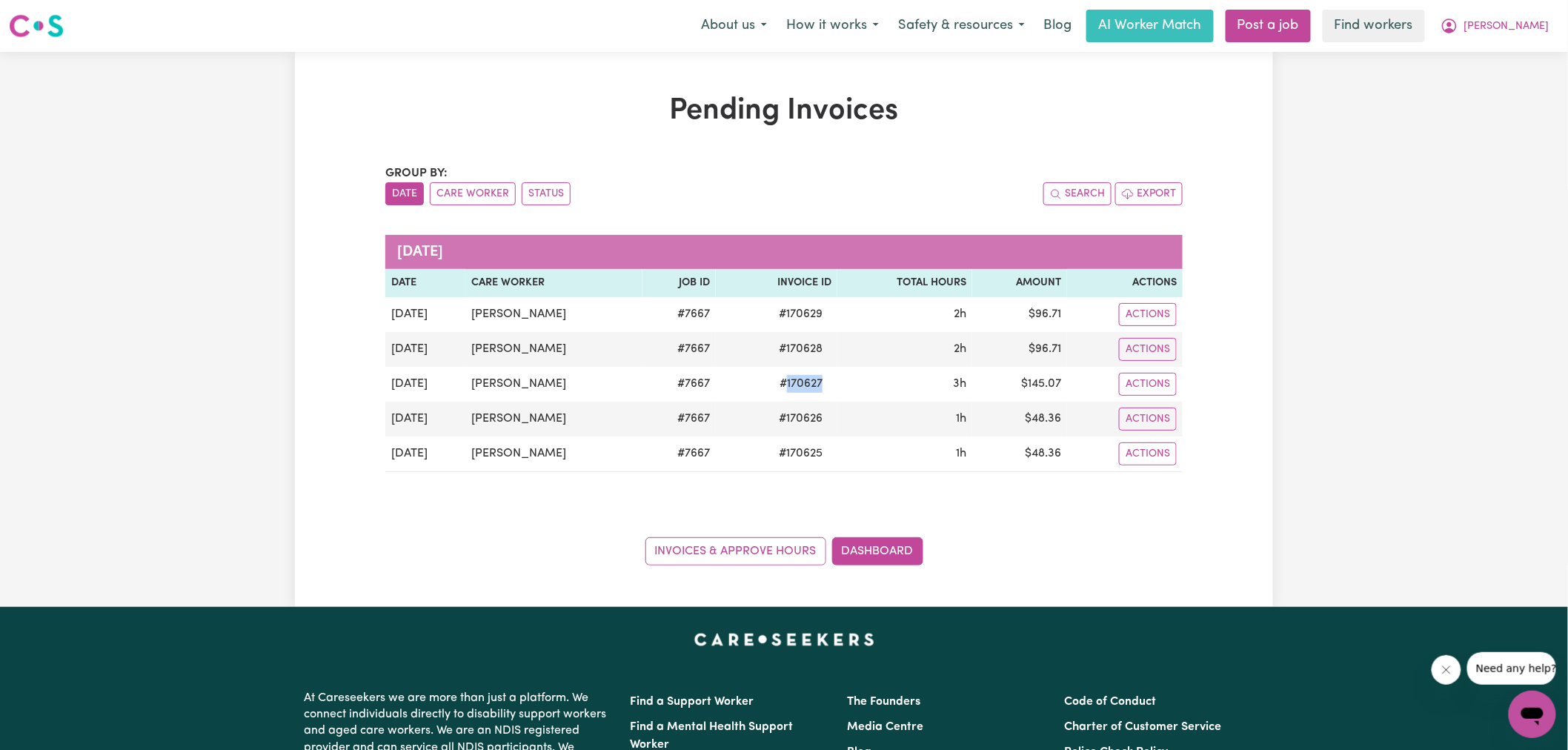
copy span "170627"
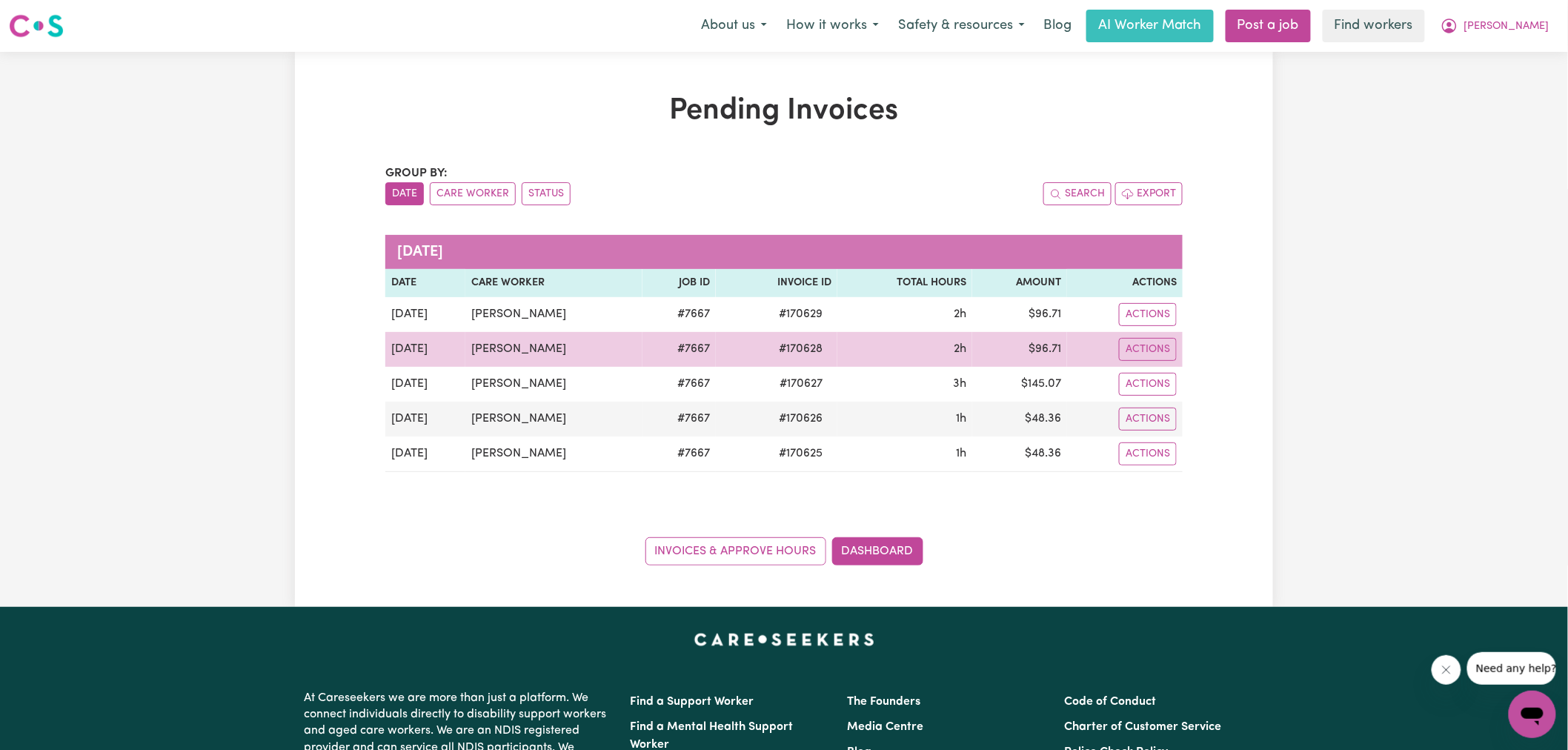
click at [783, 355] on span "# 170628" at bounding box center [800, 349] width 61 height 17
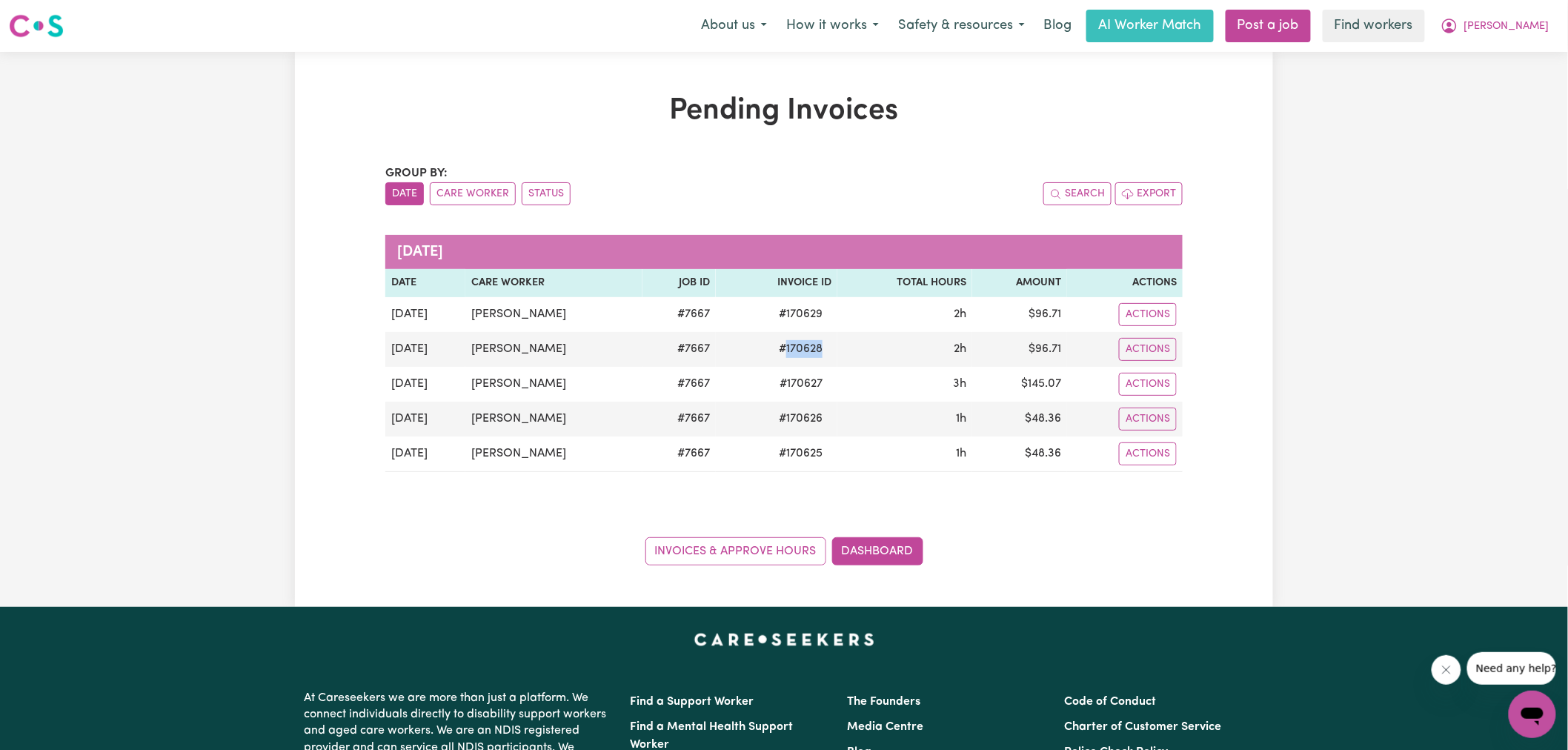
copy span "170628"
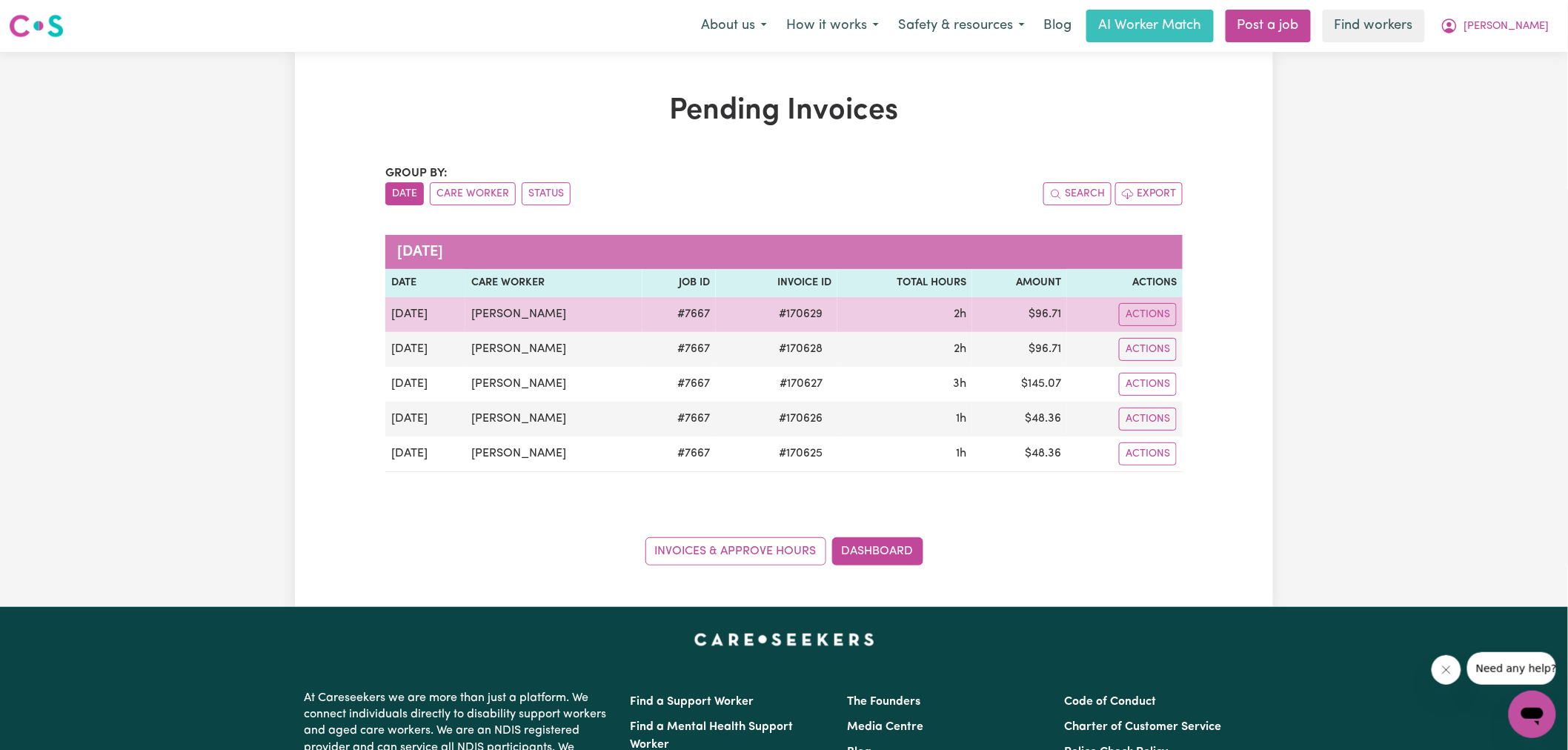
click at [790, 312] on span "# 170629" at bounding box center [800, 314] width 61 height 17
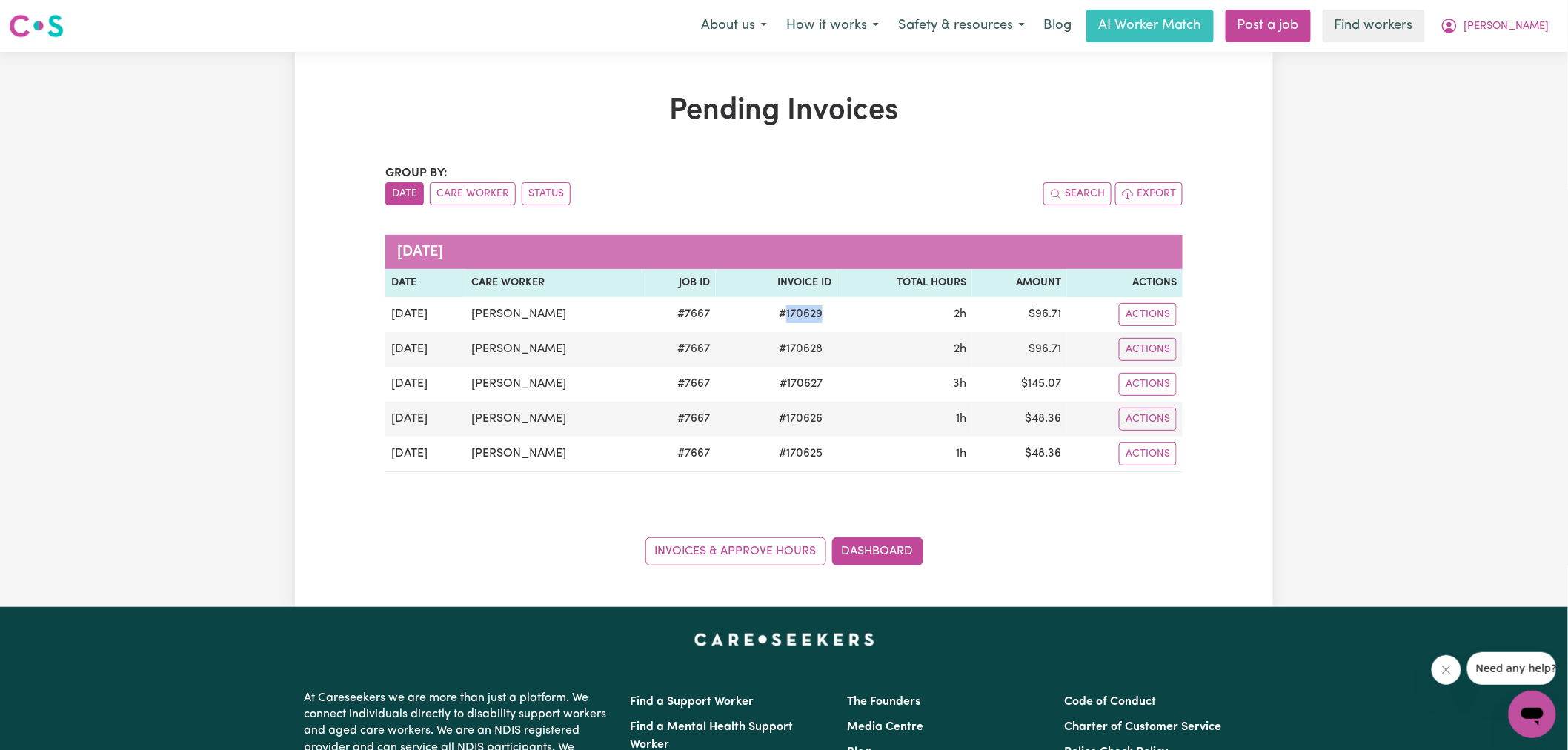
copy span "170629"
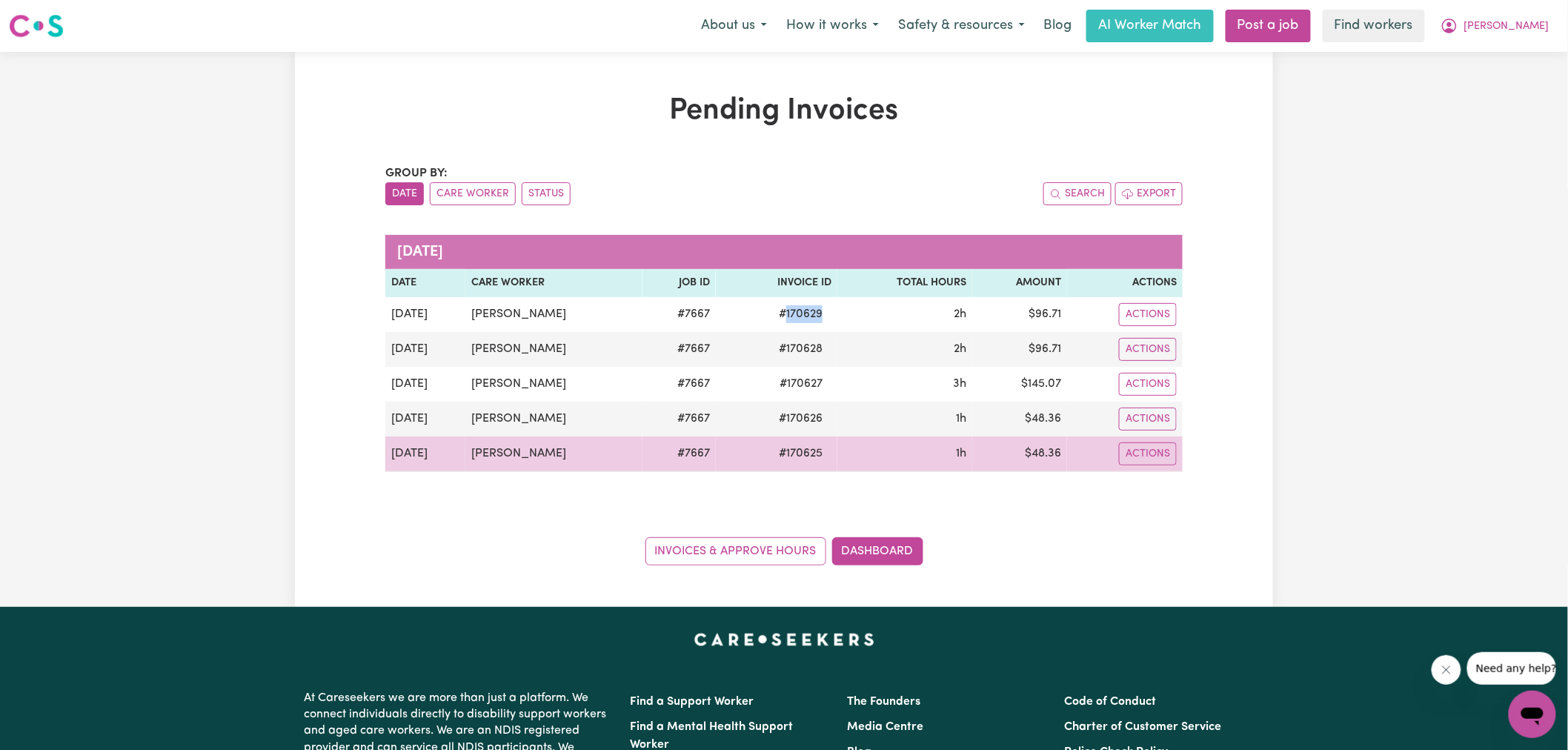
click at [1032, 452] on td "$ 48.36" at bounding box center [1019, 454] width 95 height 36
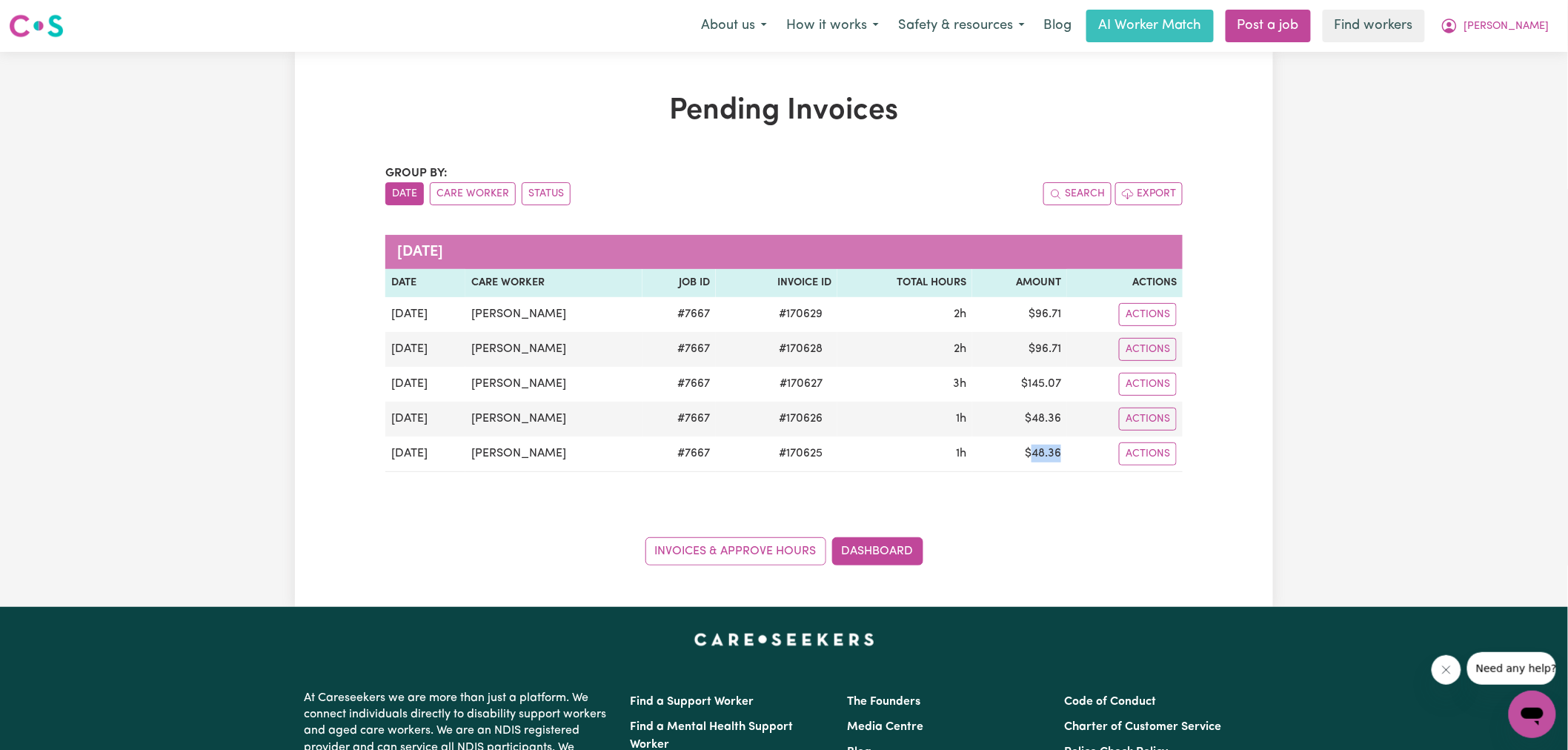
copy td "48.36"
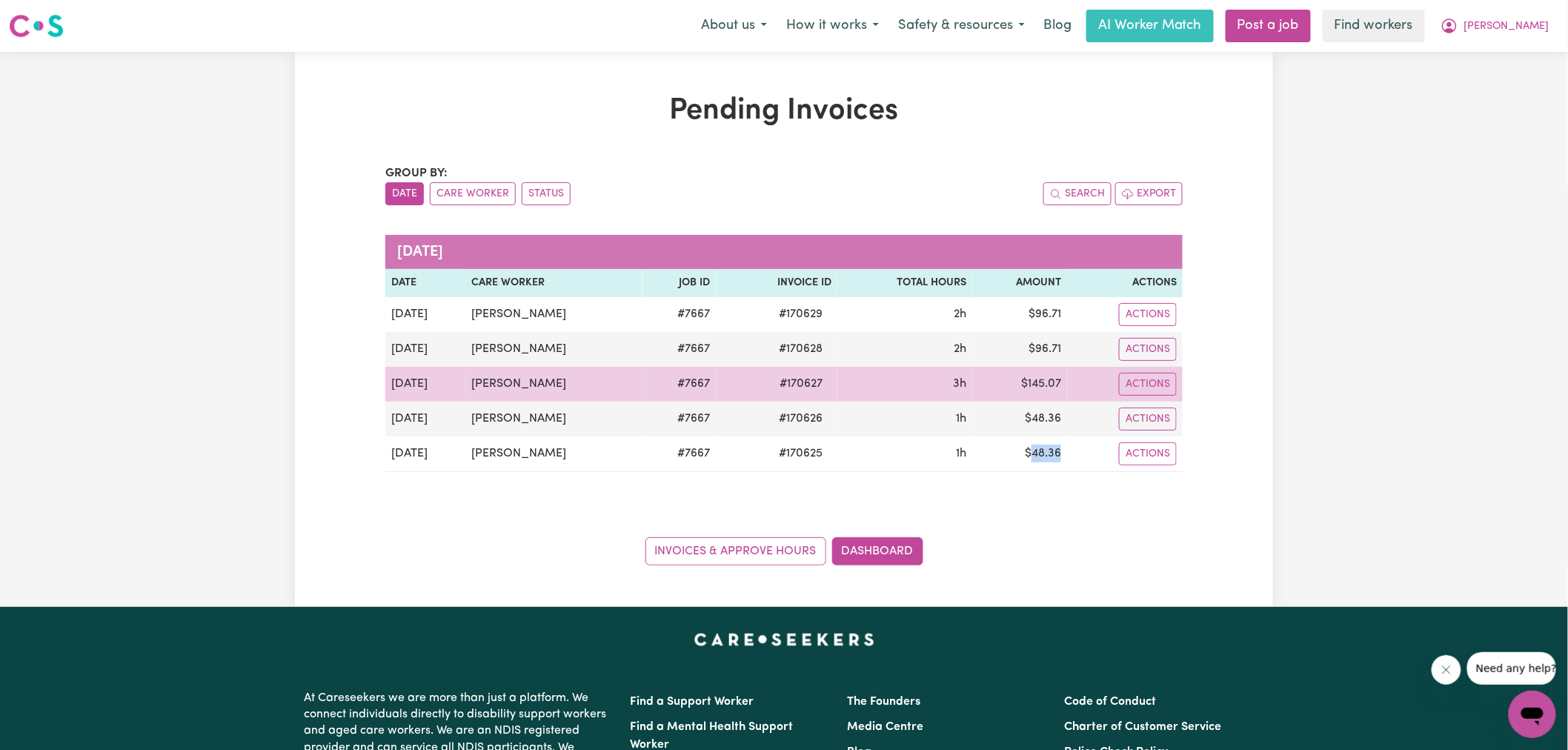
click at [1036, 390] on td "$ 145.07" at bounding box center [1019, 385] width 95 height 35
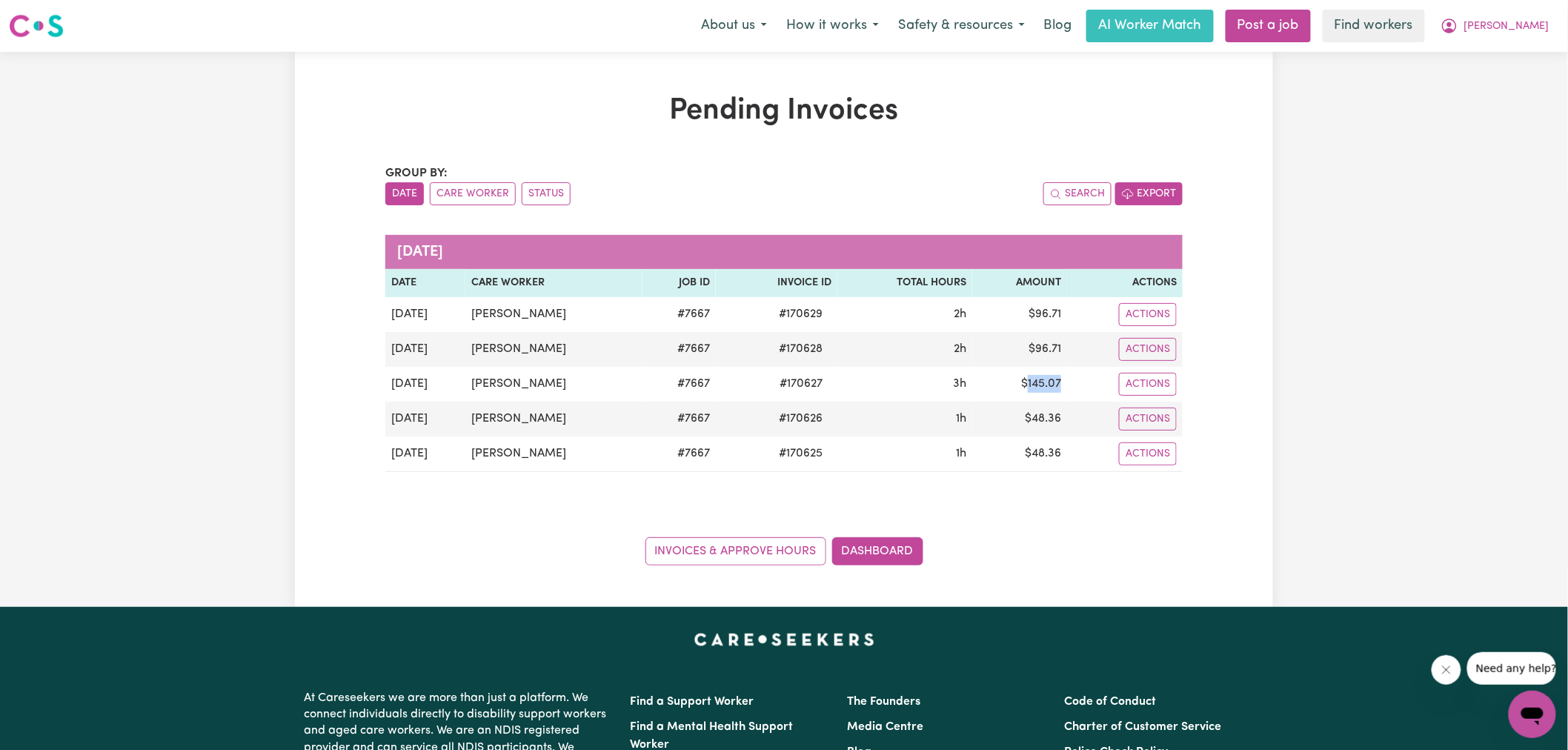
copy td "145.07"
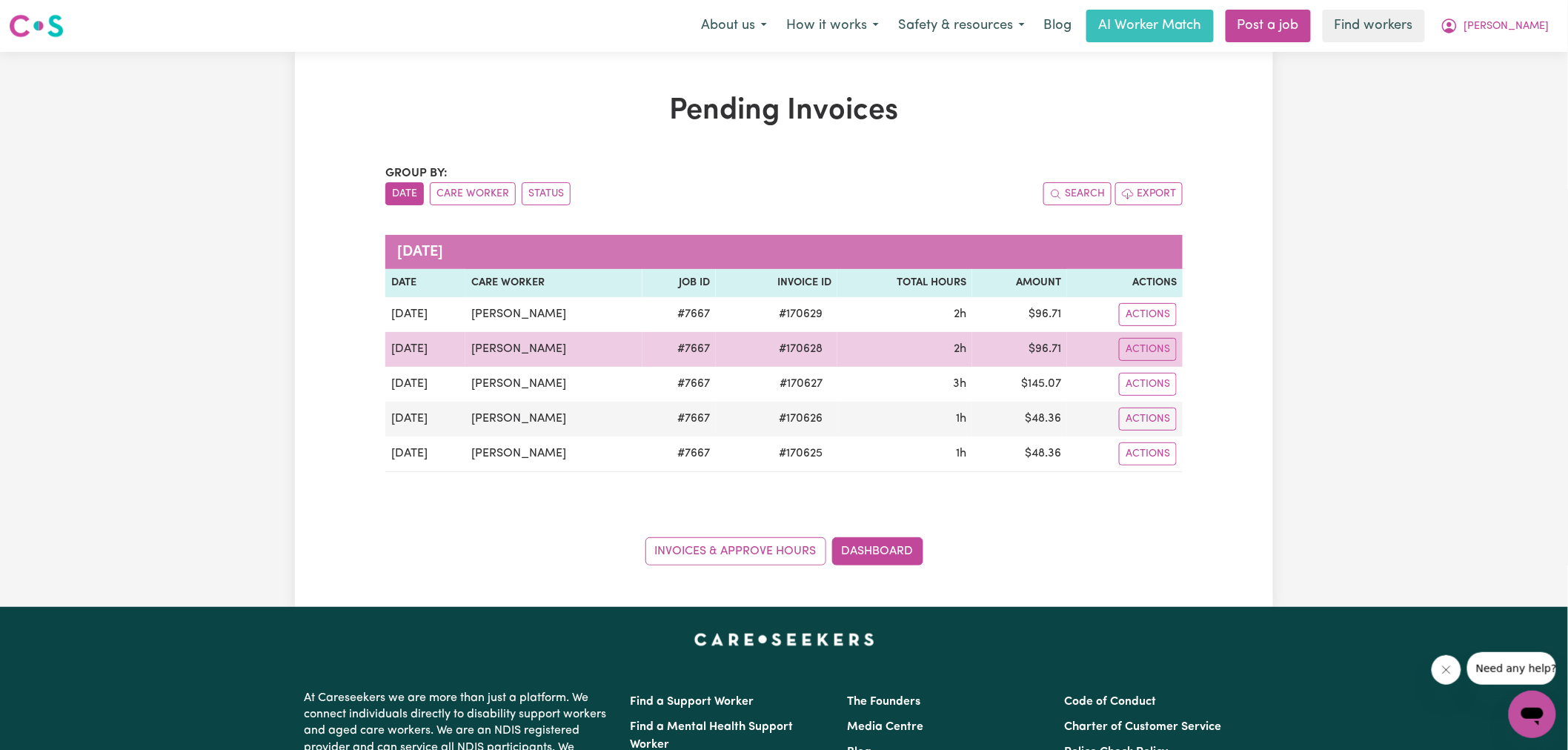
click at [1045, 353] on td "$ 96.71" at bounding box center [1019, 350] width 95 height 35
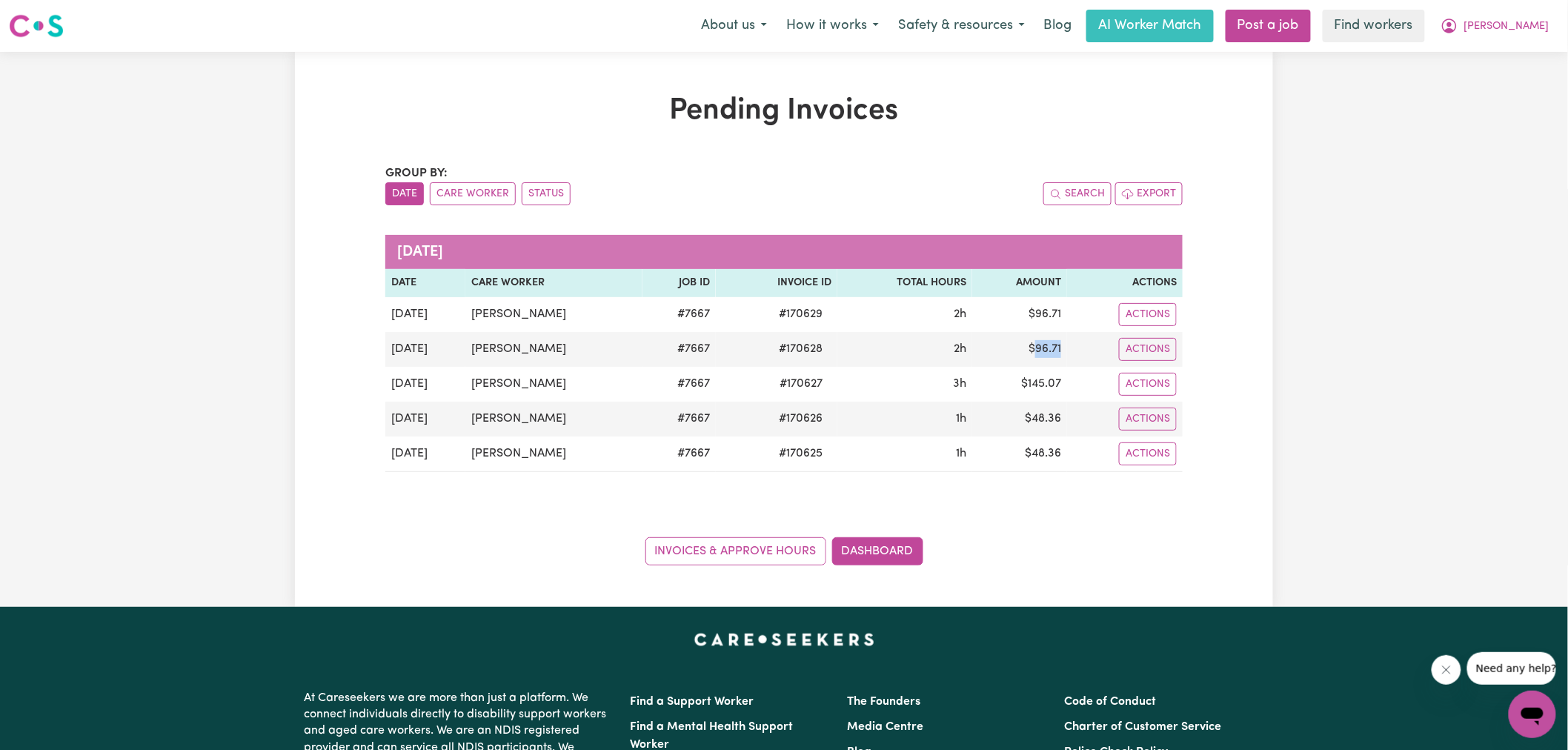
copy td "96.71"
click at [1540, 32] on span "[PERSON_NAME]" at bounding box center [1507, 27] width 85 height 17
click at [1531, 74] on link "Logout" at bounding box center [1499, 86] width 117 height 28
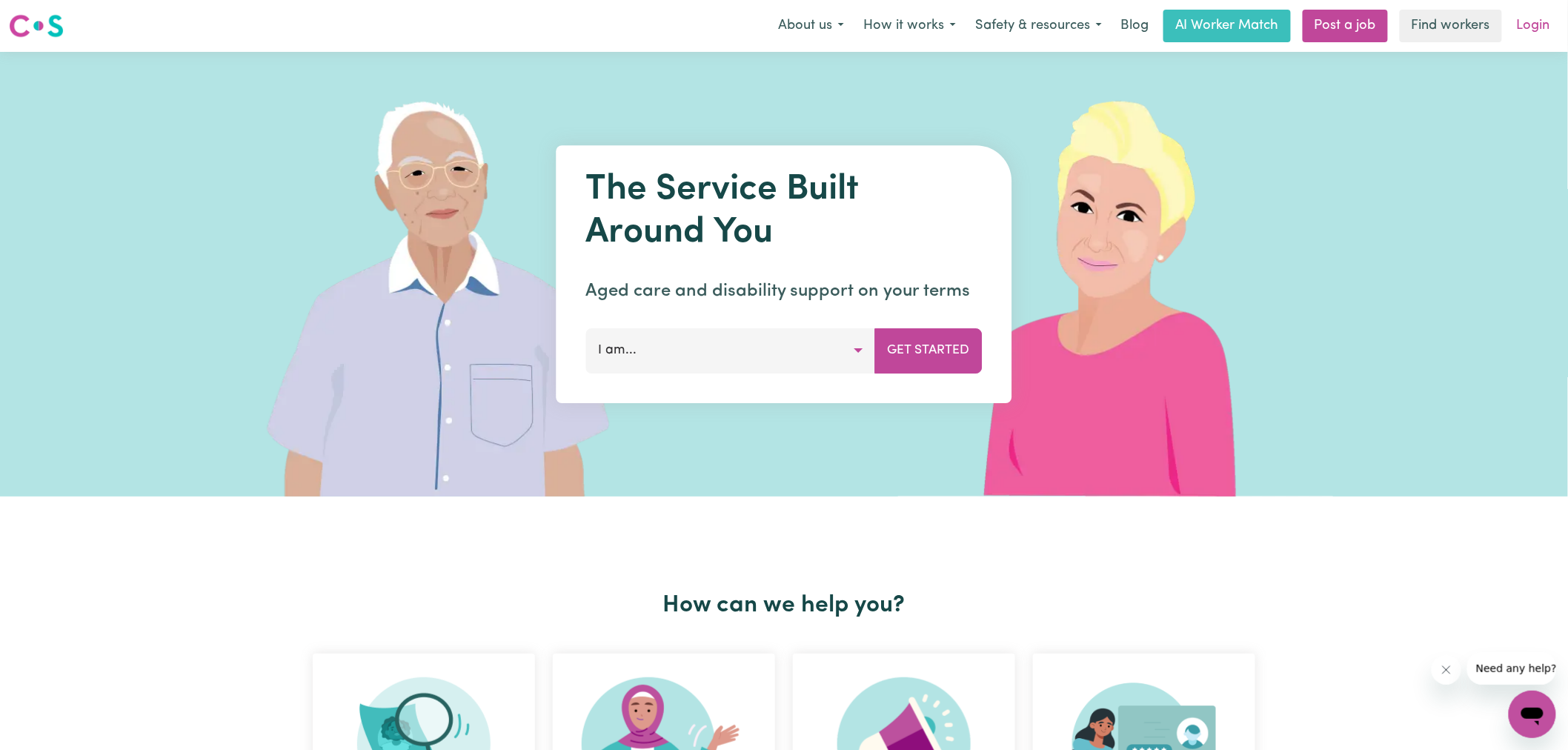
click at [1535, 38] on link "Login" at bounding box center [1533, 26] width 51 height 32
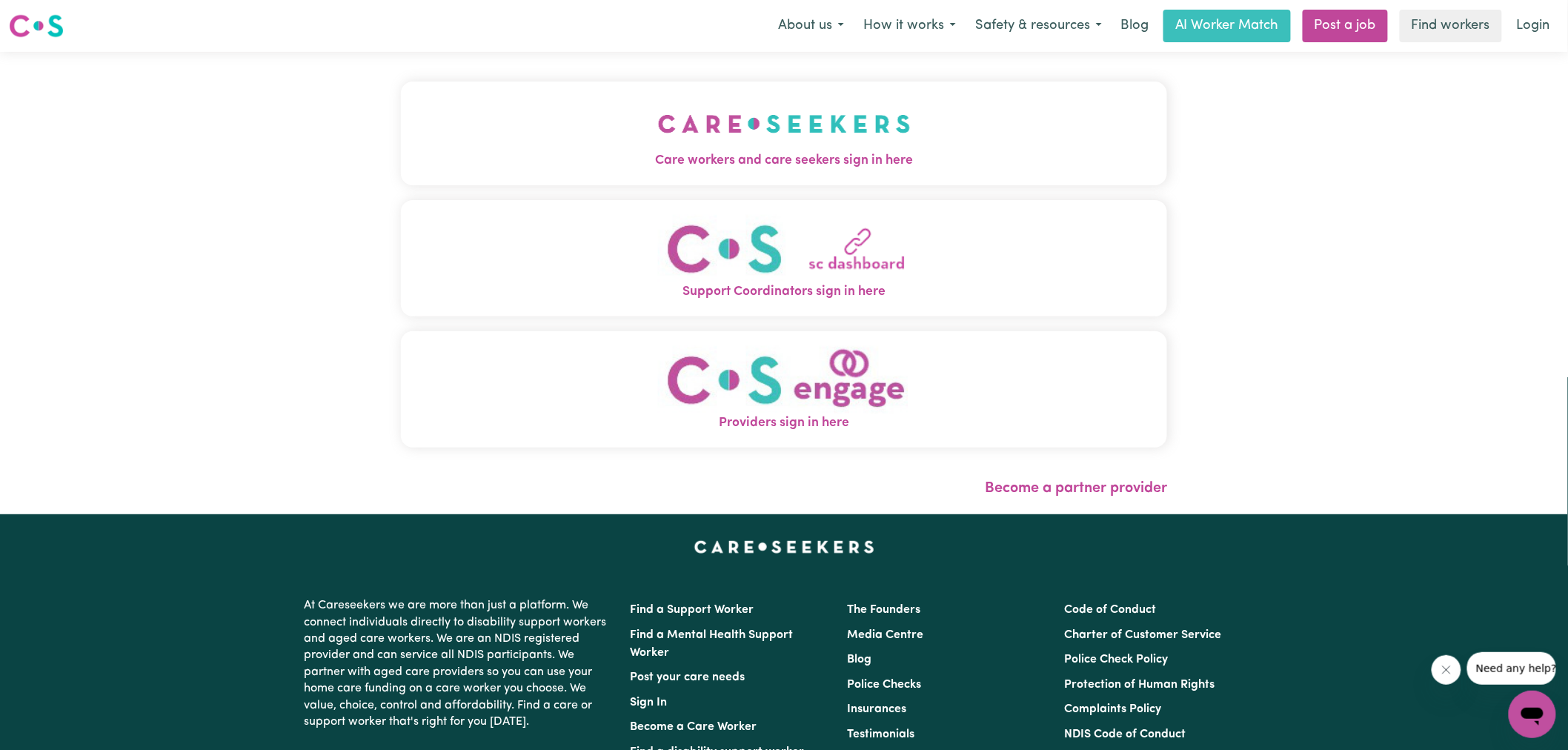
click at [763, 149] on img "Care workers and care seekers sign in here" at bounding box center [784, 124] width 252 height 55
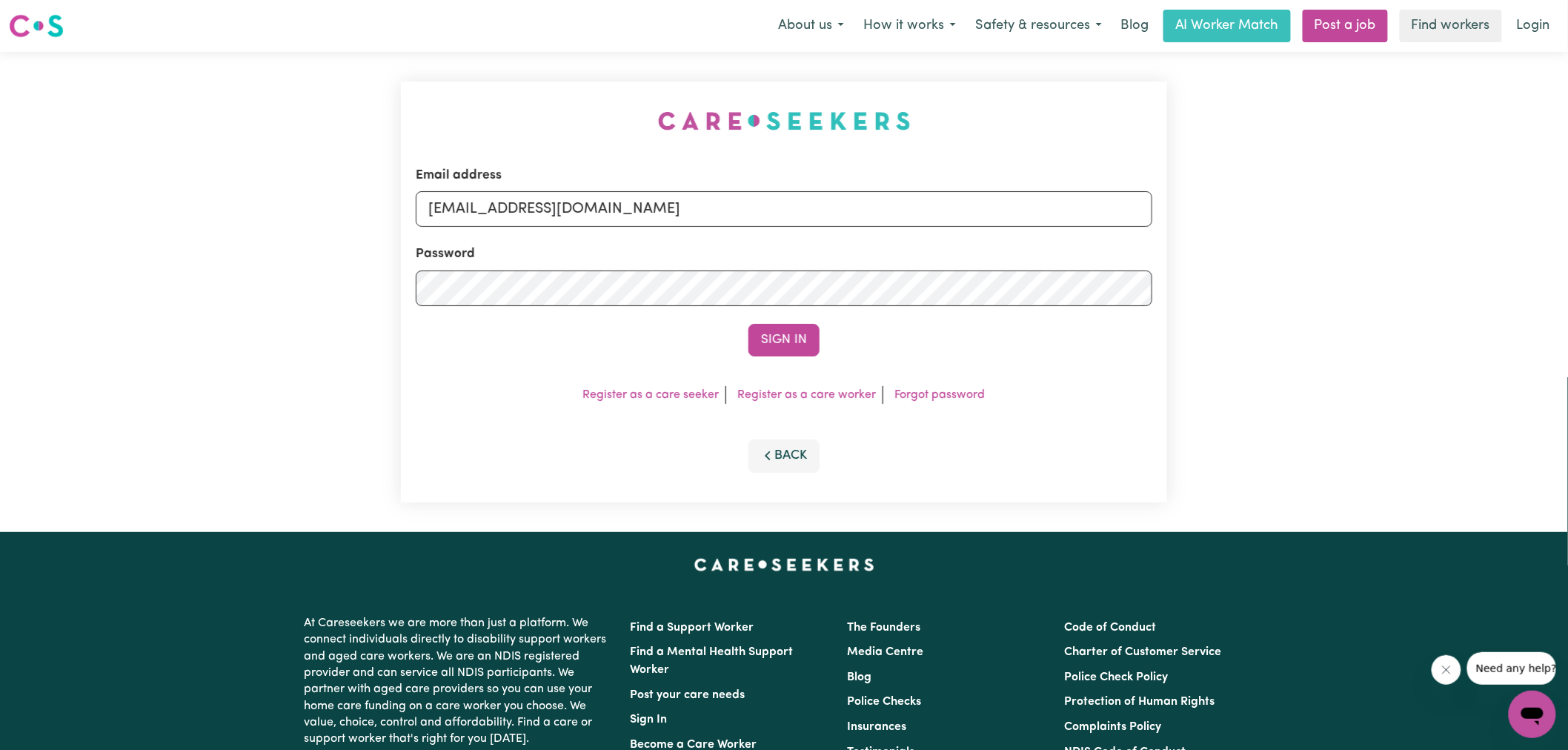
click at [513, 72] on div "Email address [EMAIL_ADDRESS][DOMAIN_NAME] Password Sign In Register as a care …" at bounding box center [784, 292] width 784 height 480
drag, startPoint x: 507, startPoint y: 203, endPoint x: 1285, endPoint y: 300, distance: 784.0
click at [1285, 300] on div "Email address [EMAIL_ADDRESS][DOMAIN_NAME] Password Sign In Register as a care …" at bounding box center [784, 292] width 1568 height 480
type input "[EMAIL_ADDRESS][DOMAIN_NAME]"
click at [749, 324] on button "Sign In" at bounding box center [784, 340] width 71 height 32
